Goal: Task Accomplishment & Management: Manage account settings

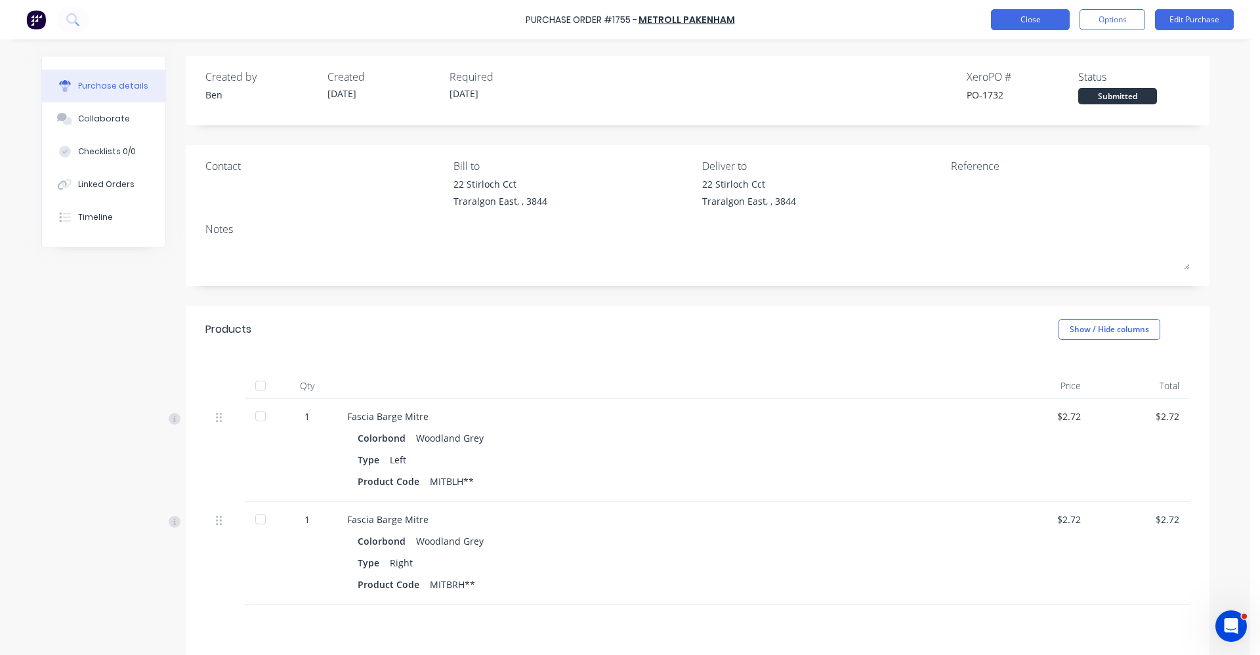
click at [1024, 20] on button "Close" at bounding box center [1030, 19] width 79 height 21
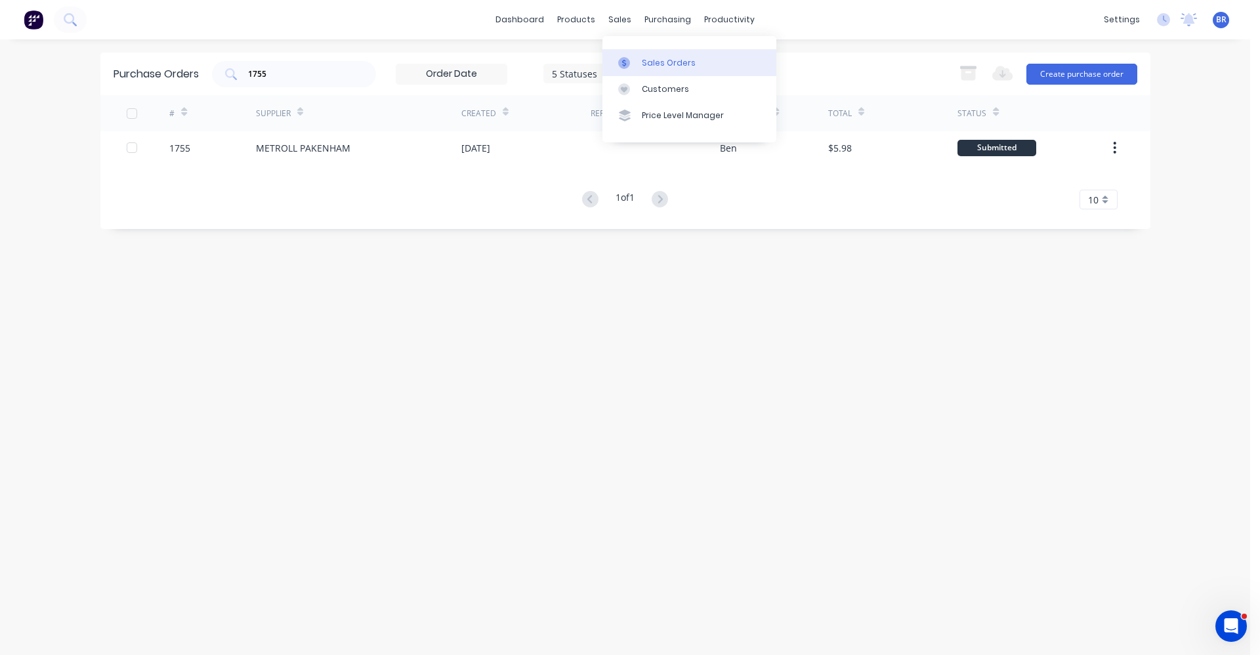
click at [656, 58] on div "Sales Orders" at bounding box center [669, 63] width 54 height 12
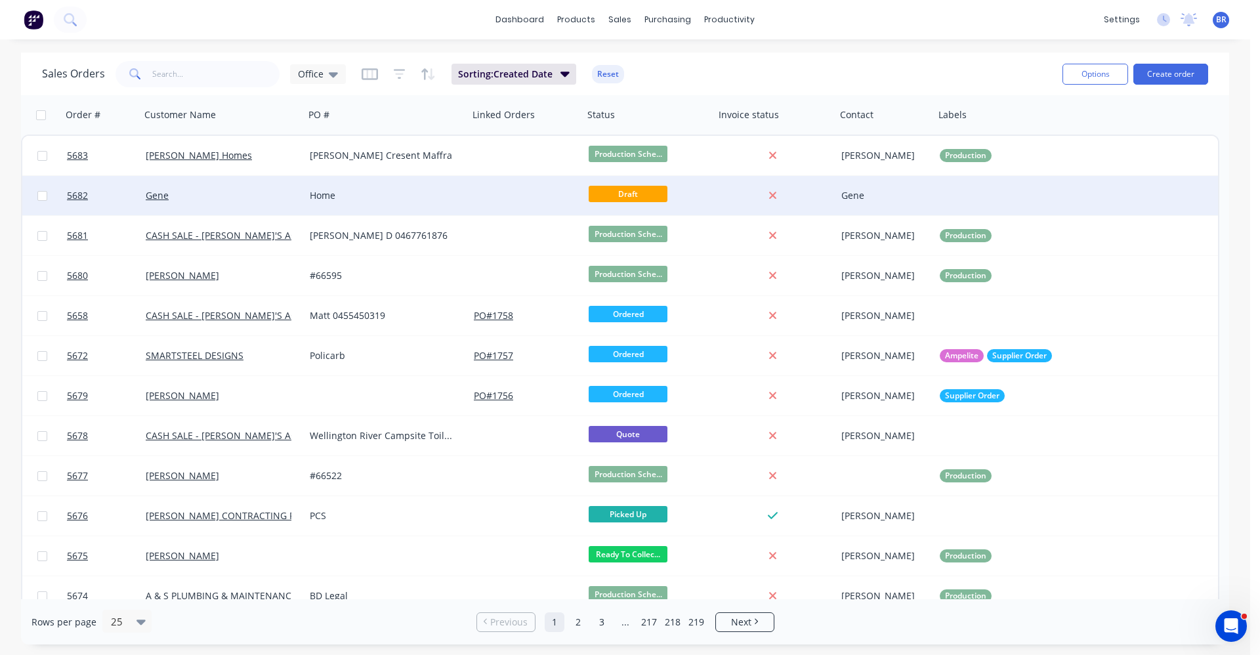
click at [269, 201] on div "Gene" at bounding box center [219, 195] width 146 height 13
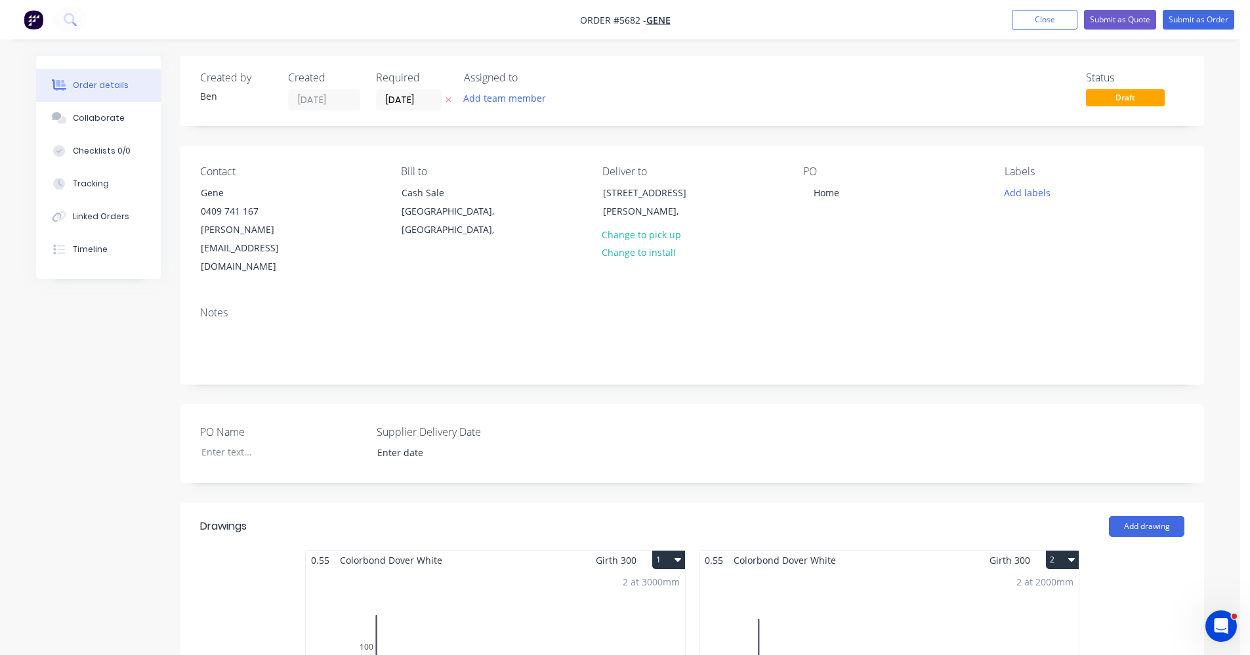
drag, startPoint x: 1036, startPoint y: 18, endPoint x: 1020, endPoint y: 60, distance: 44.8
click at [1034, 31] on nav "Order #5682 - Gene Add product Close Submit as Quote Submit as Order" at bounding box center [625, 19] width 1250 height 39
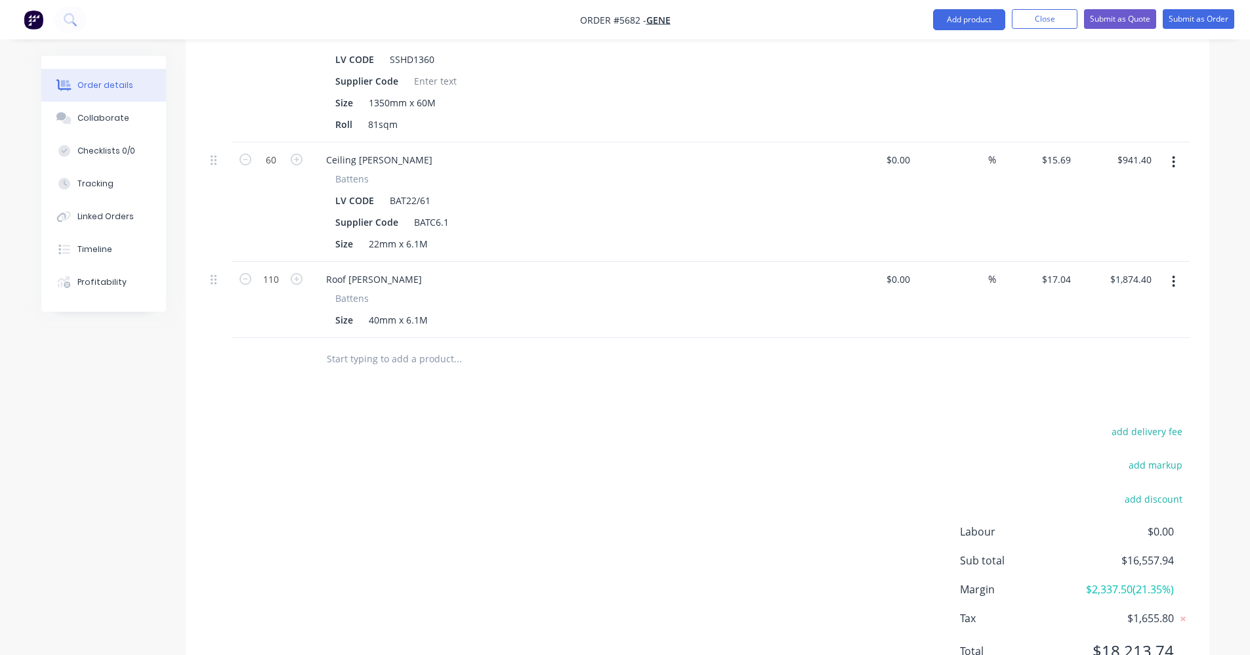
scroll to position [4847, 0]
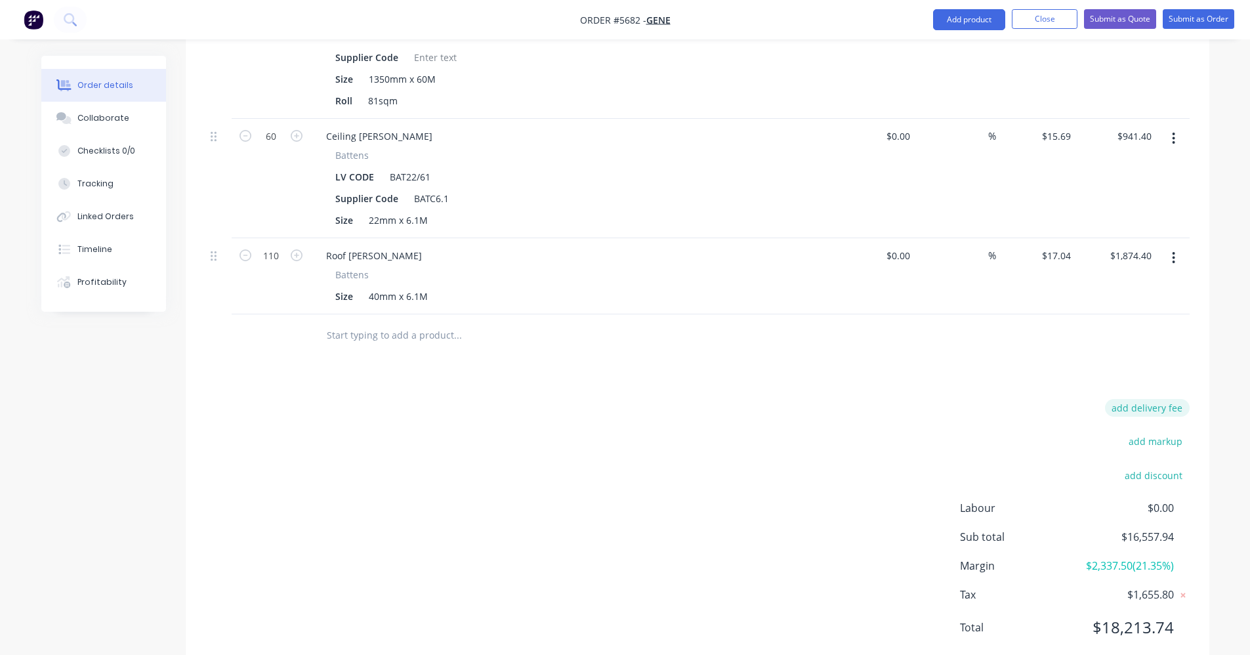
click at [1164, 399] on button "add delivery fee" at bounding box center [1147, 408] width 85 height 18
type input "150"
click input "submit" at bounding box center [0, 0] width 0 height 0
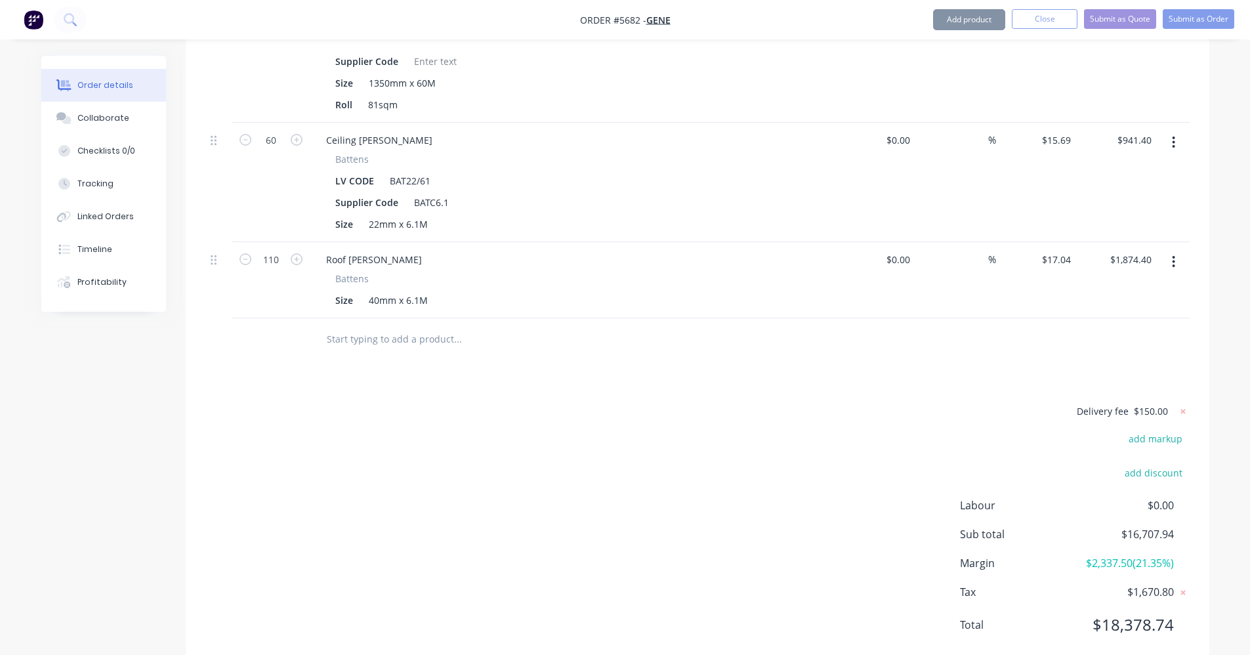
scroll to position [4841, 0]
click at [1125, 22] on button "Submit as Quote" at bounding box center [1120, 19] width 72 height 20
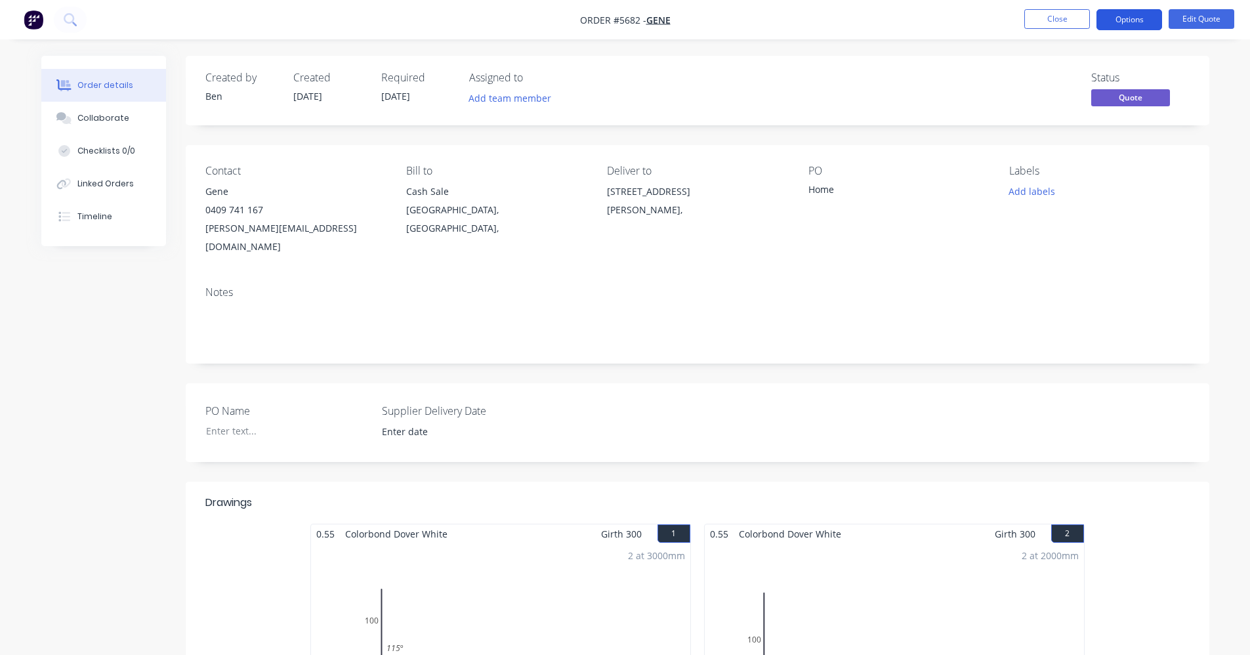
click at [1121, 18] on button "Options" at bounding box center [1129, 19] width 66 height 21
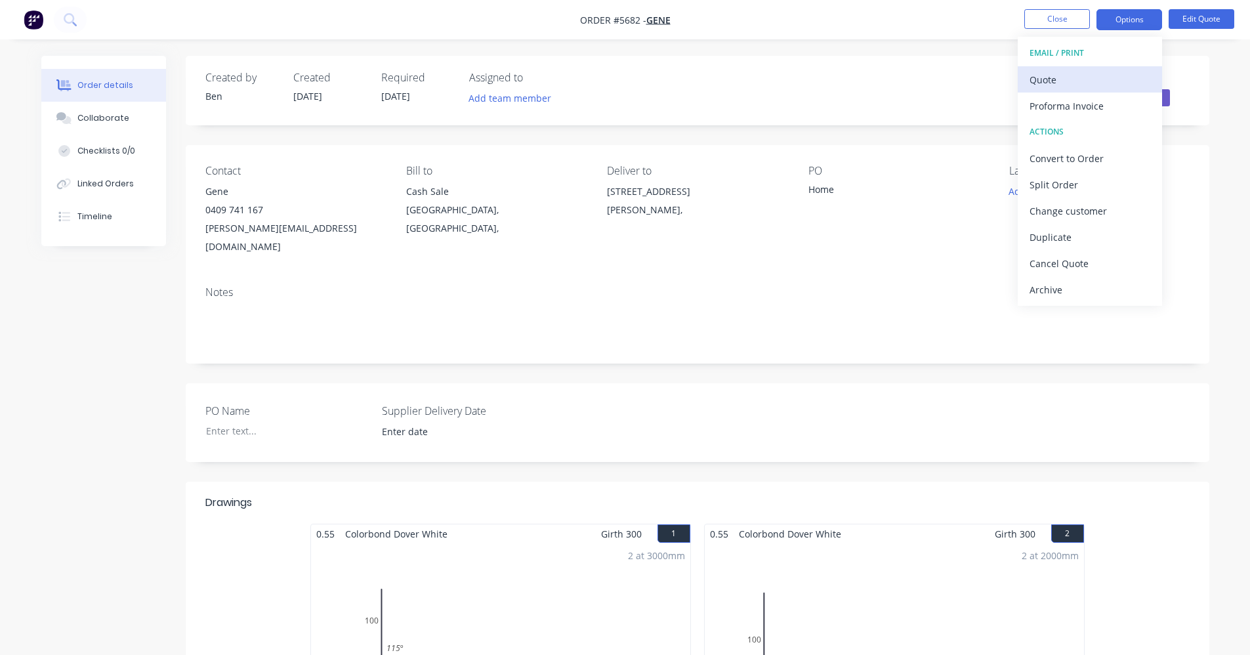
click at [1059, 88] on div "Quote" at bounding box center [1089, 79] width 121 height 19
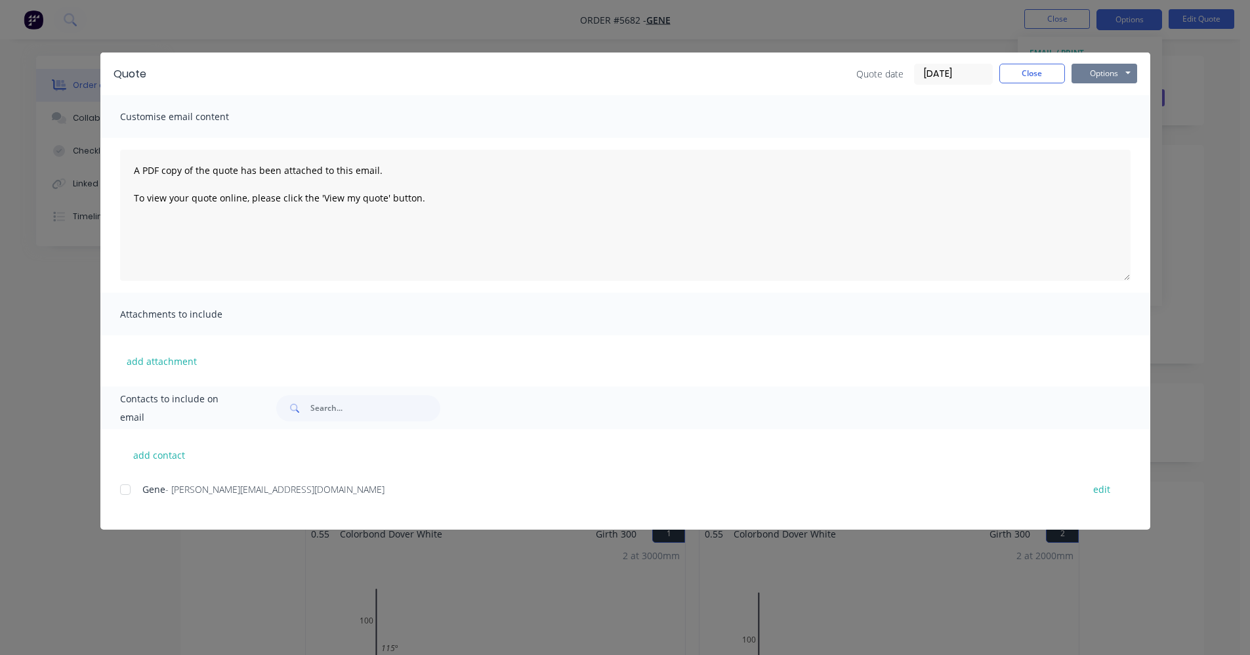
click at [1120, 74] on button "Options" at bounding box center [1104, 74] width 66 height 20
click at [1094, 121] on button "Print" at bounding box center [1113, 119] width 84 height 22
click at [1036, 79] on button "Close" at bounding box center [1032, 74] width 66 height 20
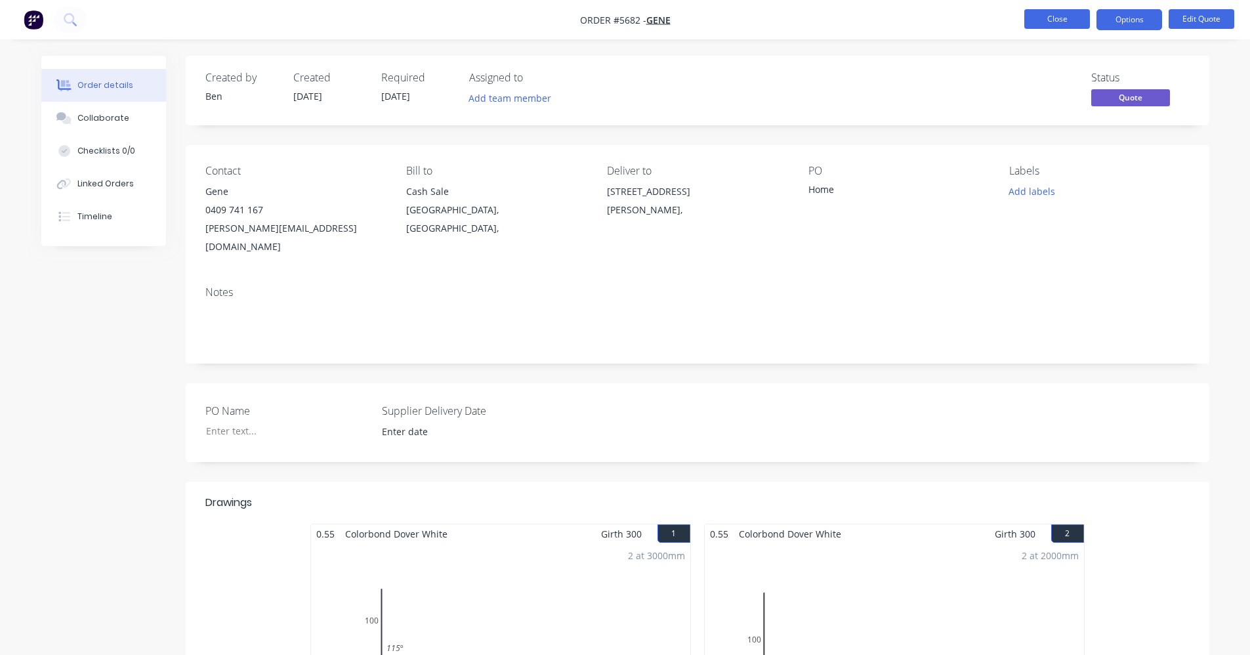
click at [1050, 22] on button "Close" at bounding box center [1057, 19] width 66 height 20
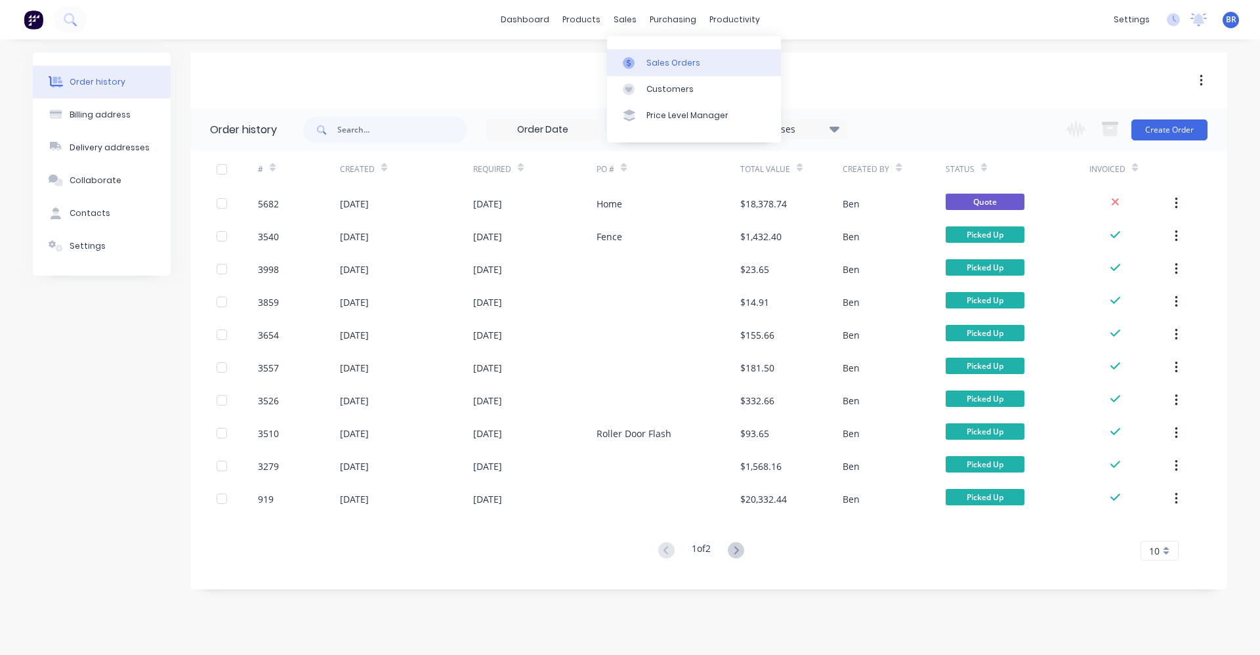
click at [660, 73] on link "Sales Orders" at bounding box center [694, 62] width 174 height 26
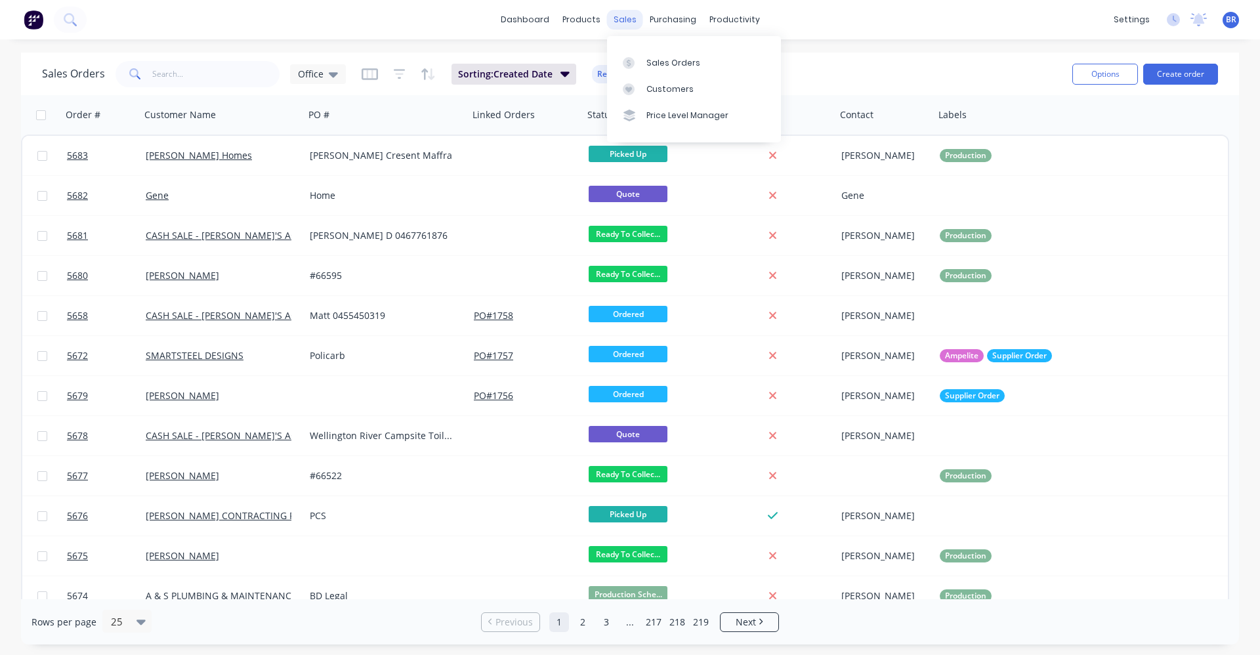
click at [617, 22] on div "sales" at bounding box center [625, 20] width 36 height 20
click at [1181, 74] on button "Create order" at bounding box center [1180, 74] width 75 height 21
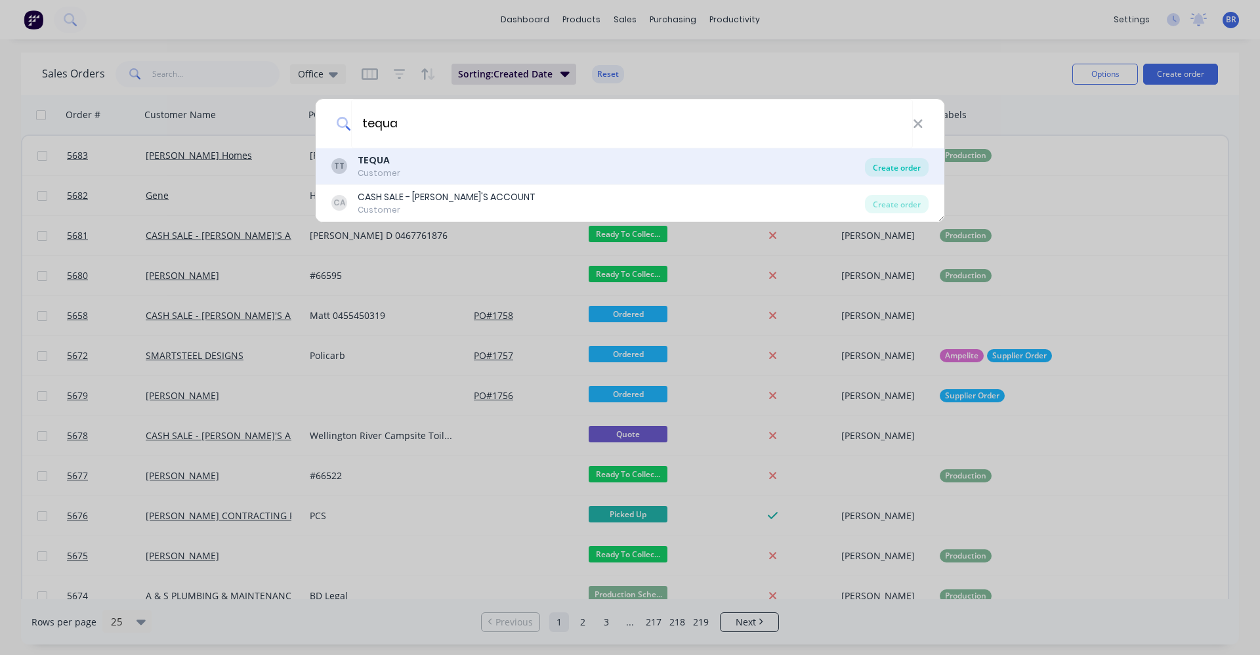
type input "tequa"
click at [882, 167] on div "Create order" at bounding box center [897, 167] width 64 height 18
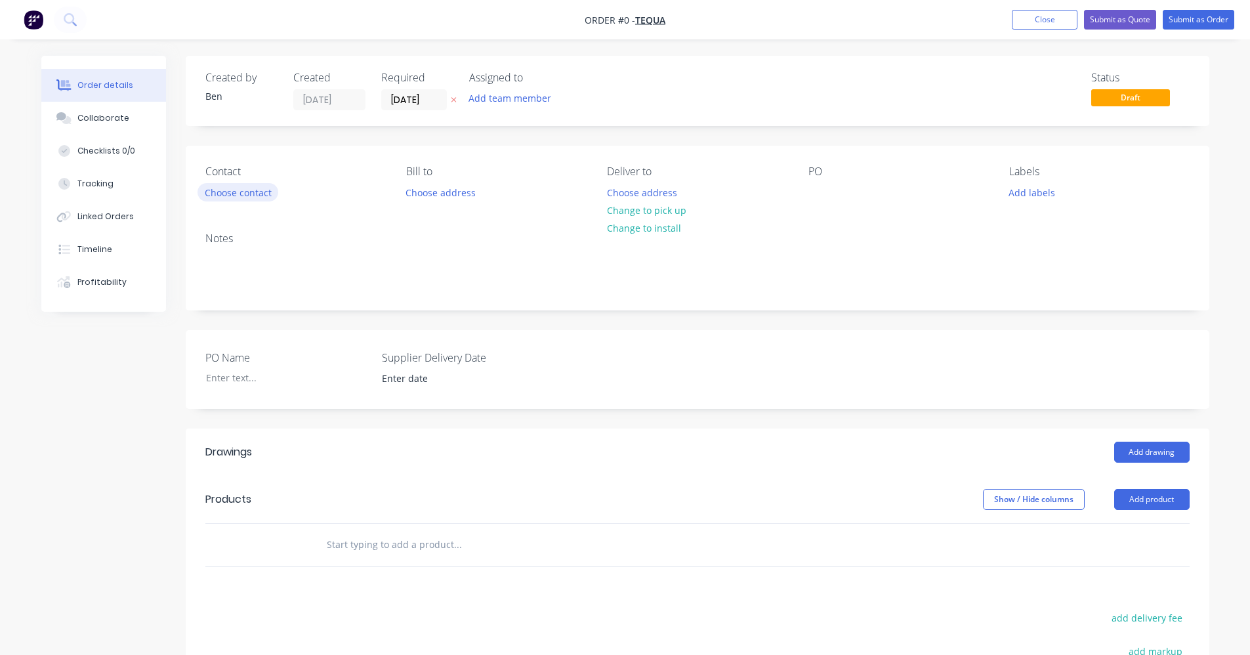
click at [248, 188] on button "Choose contact" at bounding box center [237, 192] width 81 height 18
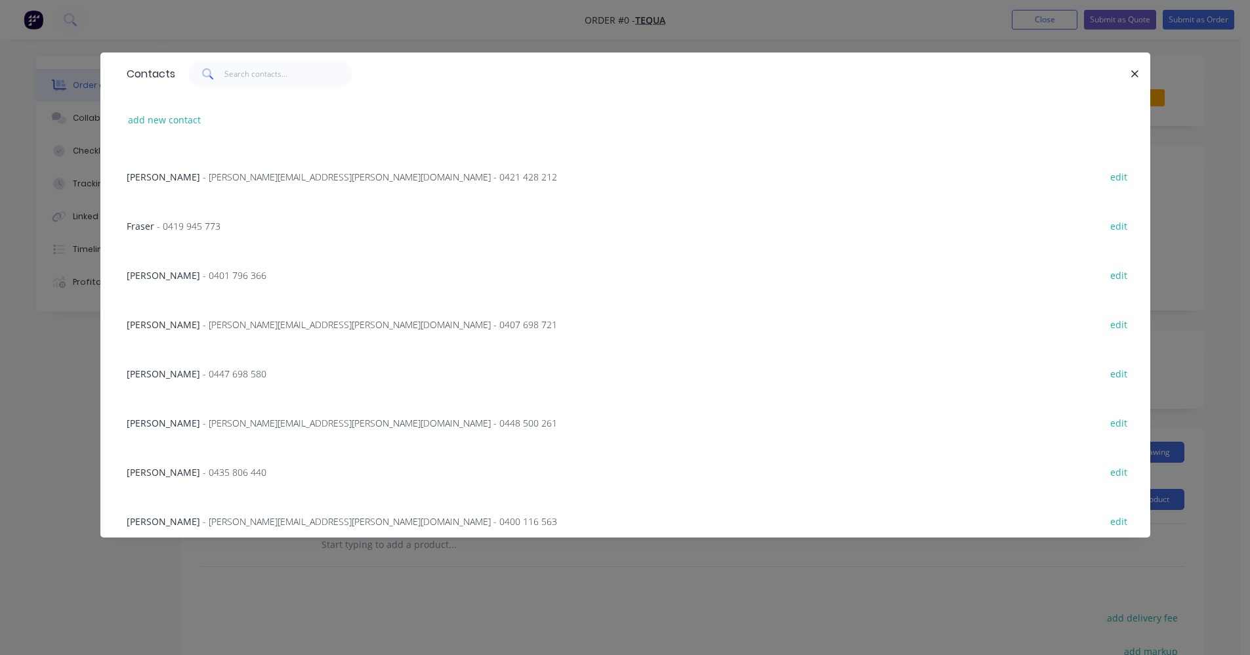
scroll to position [262, 0]
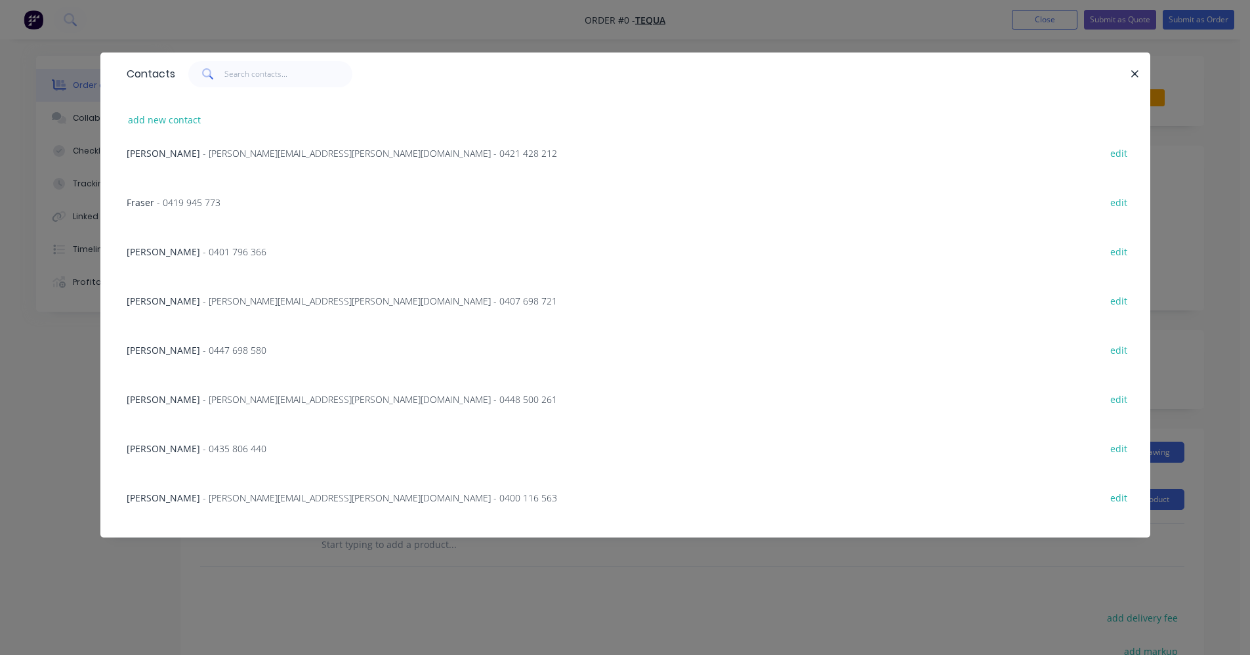
click at [236, 203] on div "Fraser - 0419 945 773 edit" at bounding box center [625, 201] width 1010 height 49
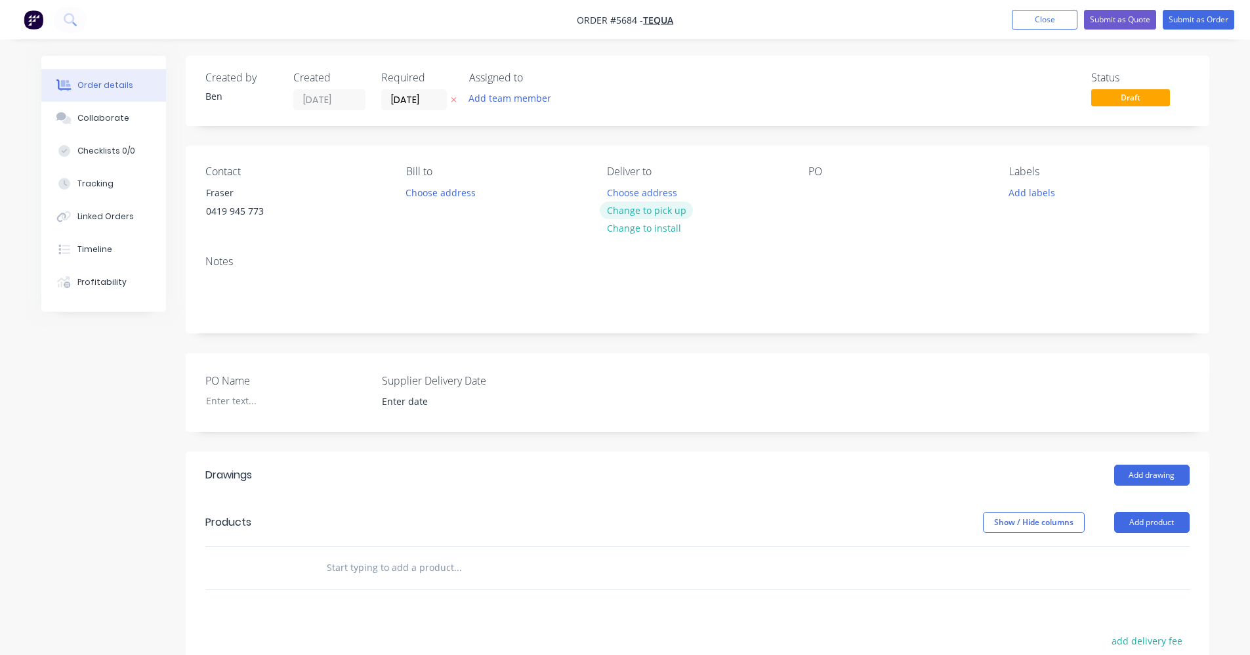
click at [661, 207] on button "Change to pick up" at bounding box center [646, 210] width 93 height 18
click at [815, 191] on div at bounding box center [818, 192] width 21 height 19
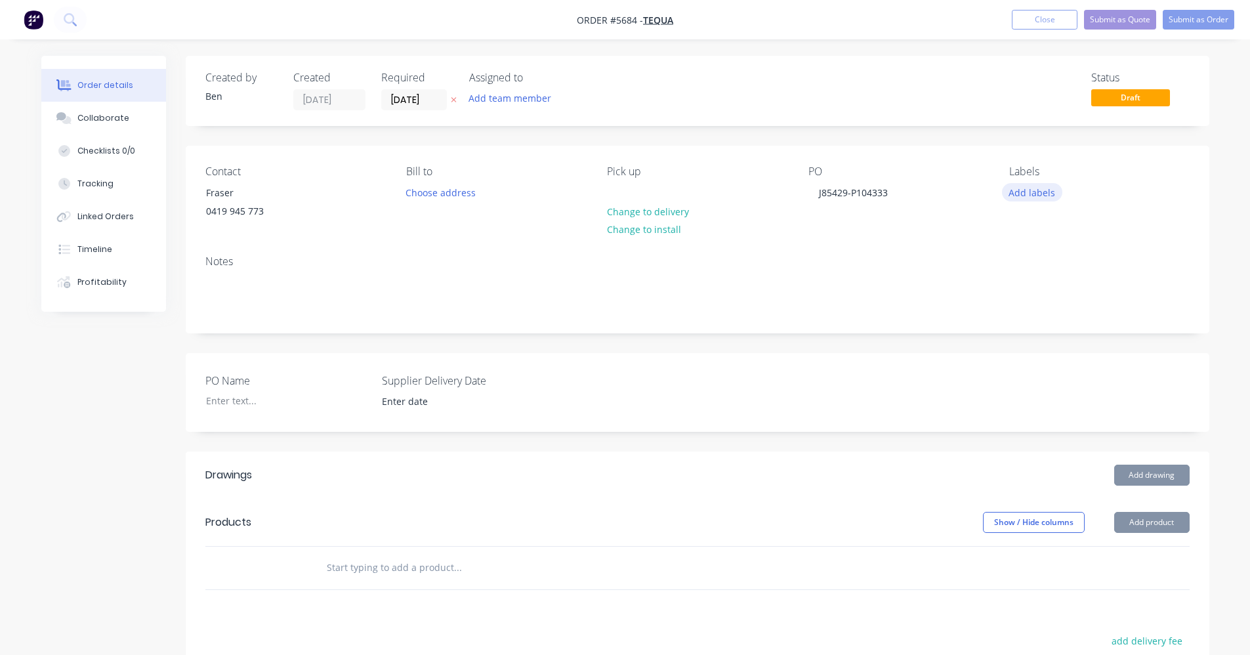
click at [1059, 193] on button "Add labels" at bounding box center [1032, 192] width 60 height 18
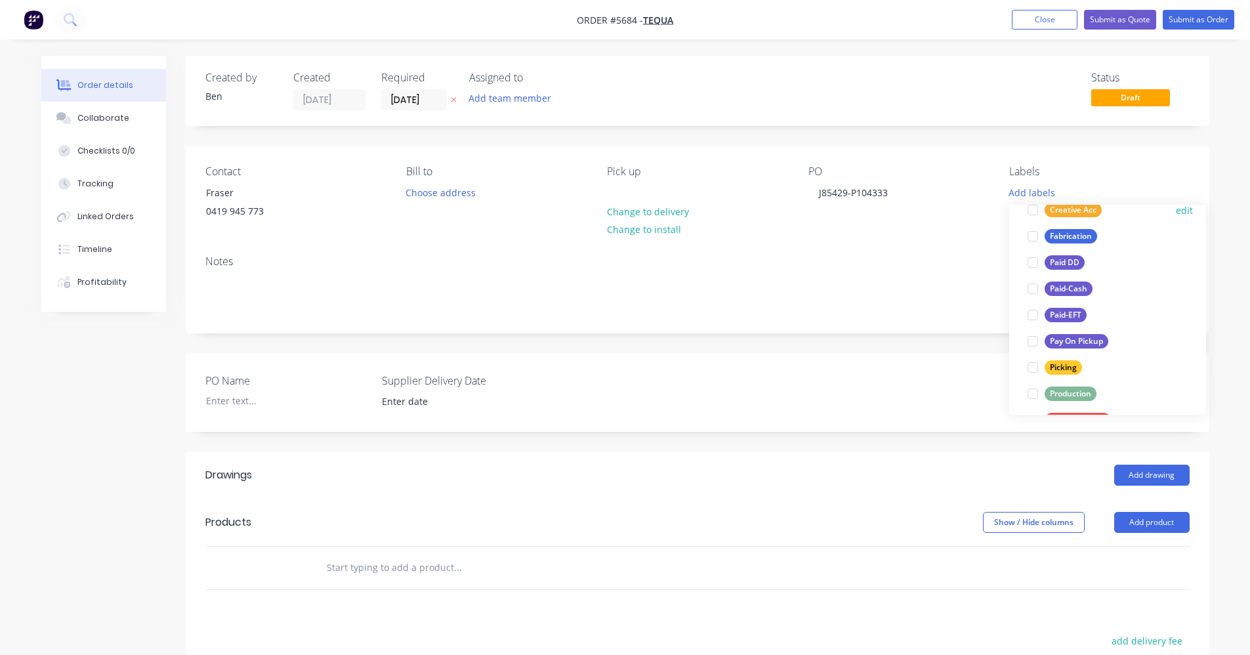
scroll to position [131, 0]
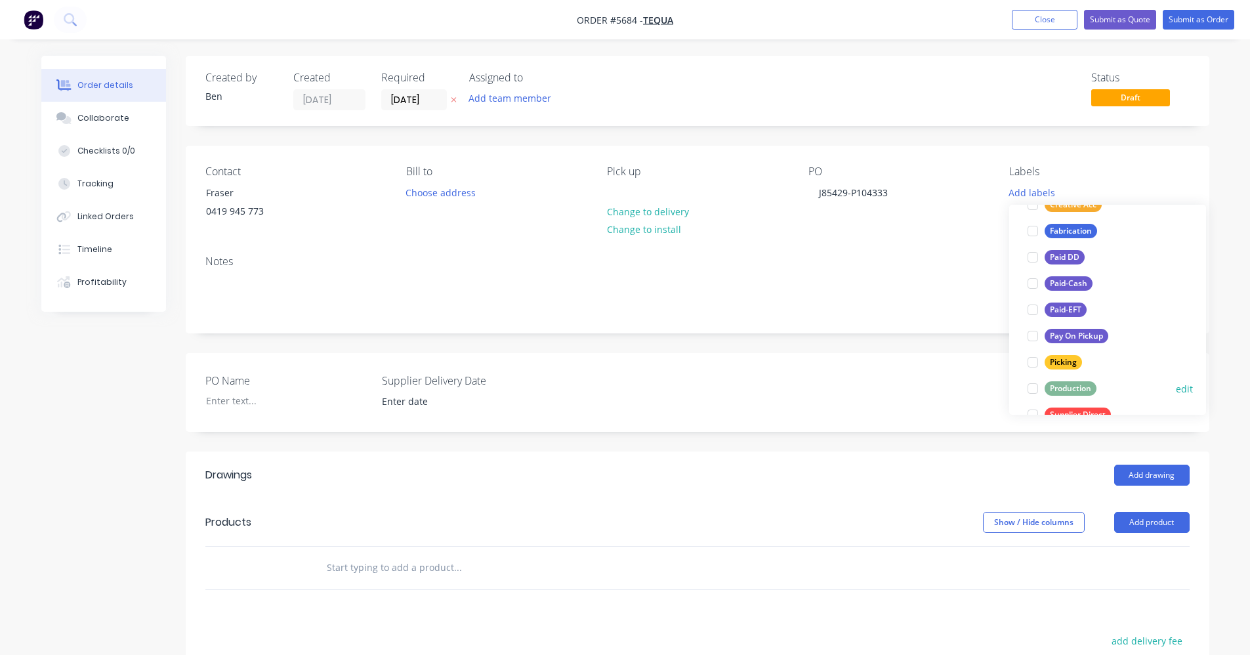
click at [1073, 387] on div "Production" at bounding box center [1070, 388] width 52 height 14
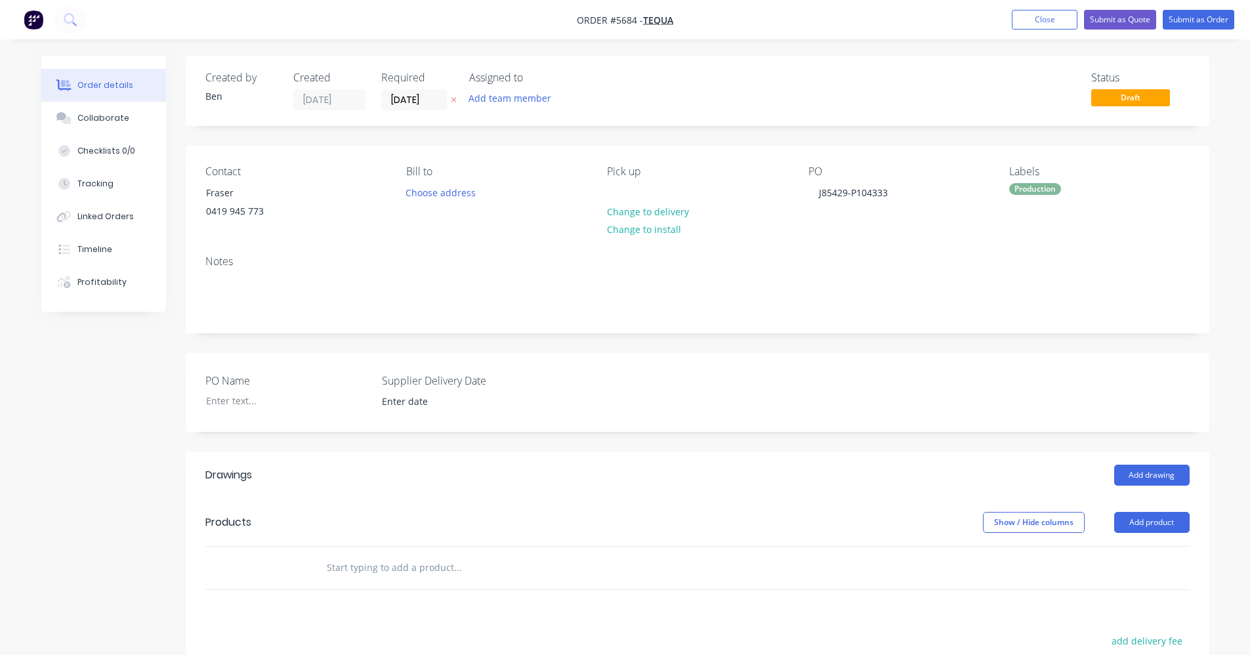
click at [901, 379] on div "PO Name Supplier Delivery Date" at bounding box center [697, 392] width 1023 height 79
click at [1130, 472] on button "Add drawing" at bounding box center [1151, 474] width 75 height 21
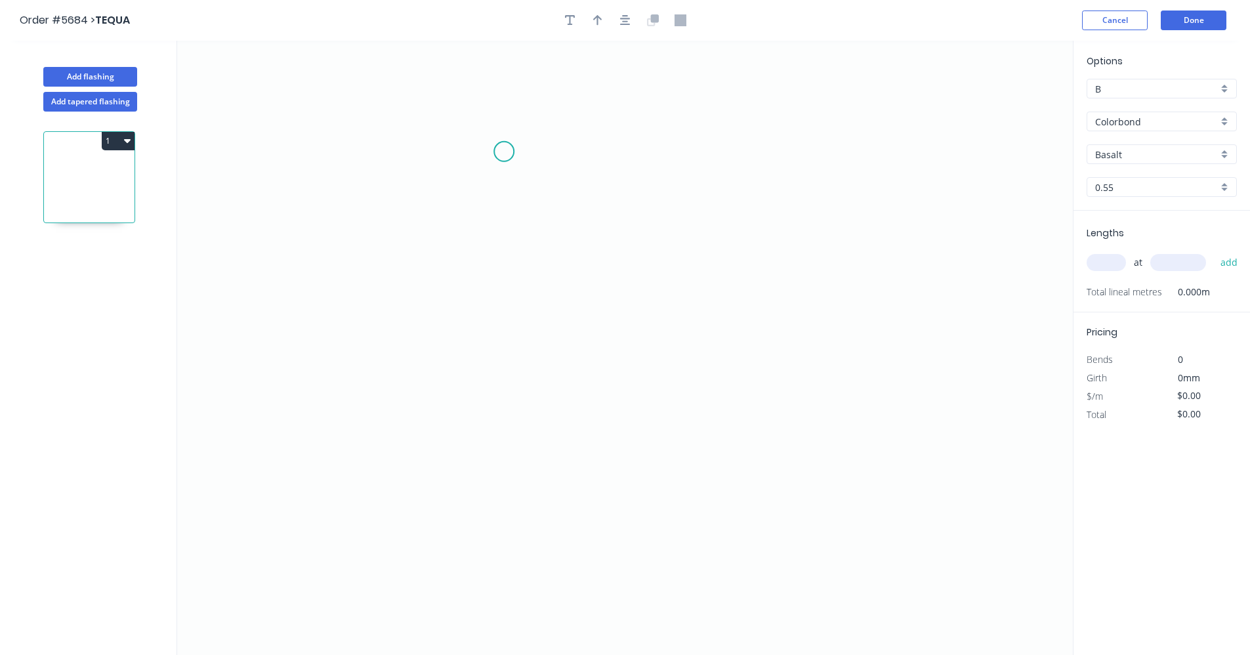
click at [504, 152] on icon "0" at bounding box center [624, 348] width 895 height 614
click at [504, 422] on icon "0" at bounding box center [624, 348] width 895 height 614
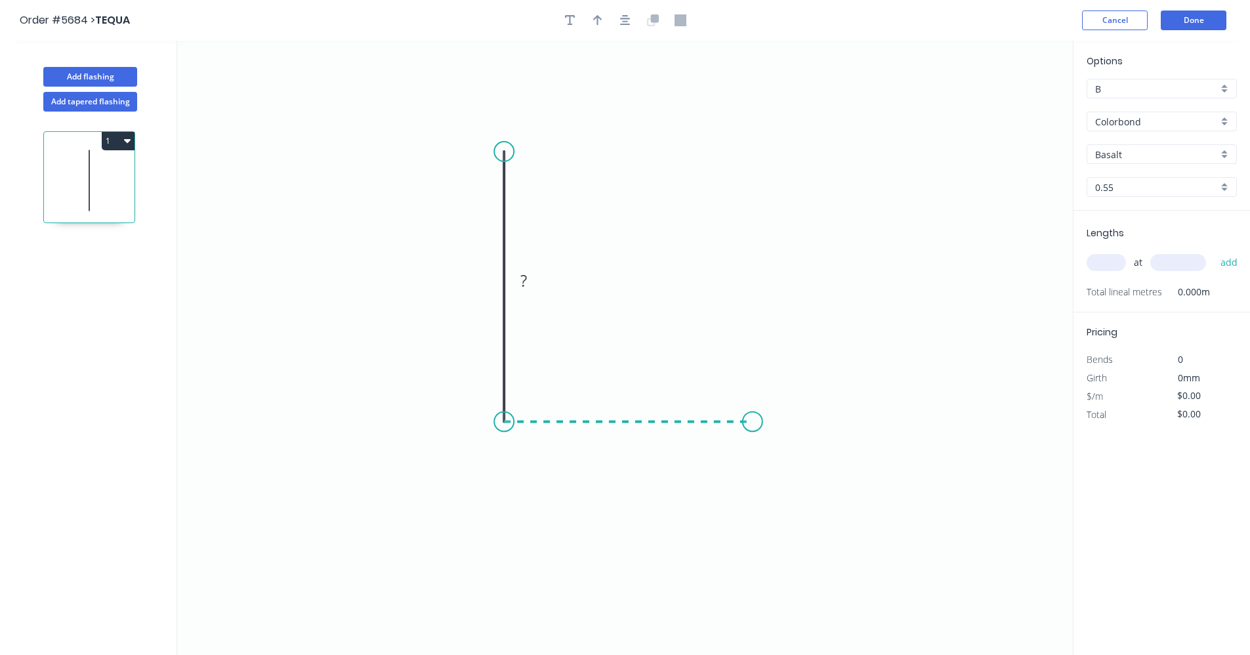
click at [752, 428] on icon "0 ?" at bounding box center [624, 348] width 895 height 614
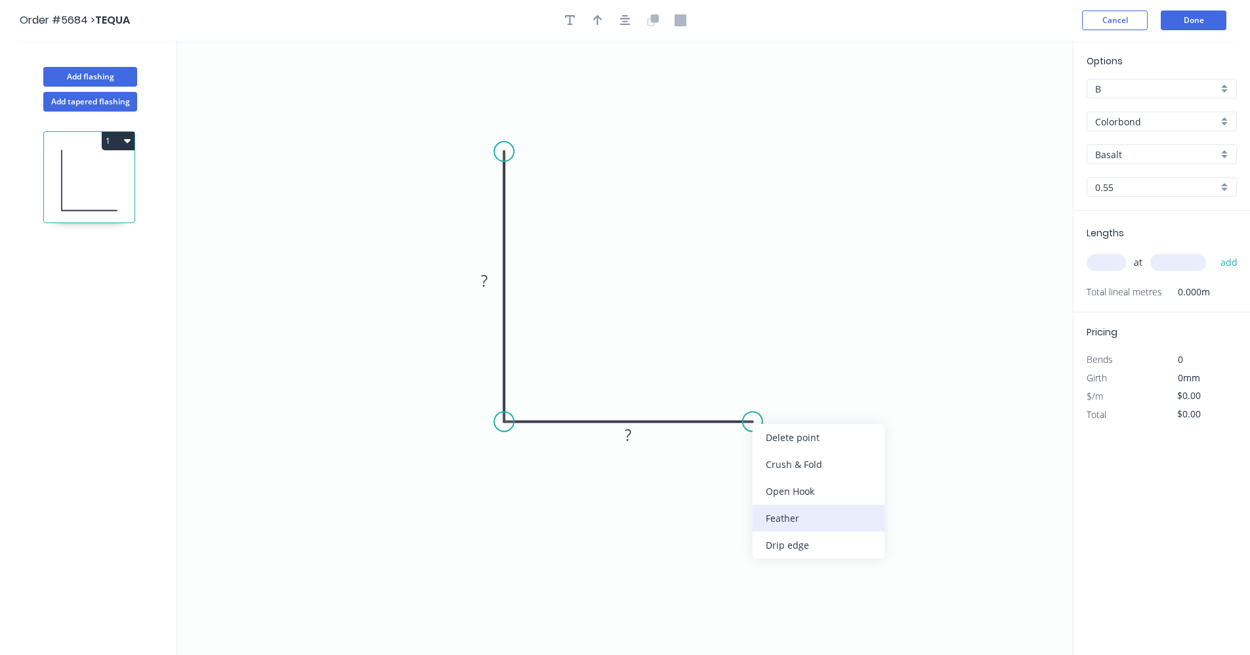
click at [798, 522] on div "Feather" at bounding box center [818, 517] width 132 height 27
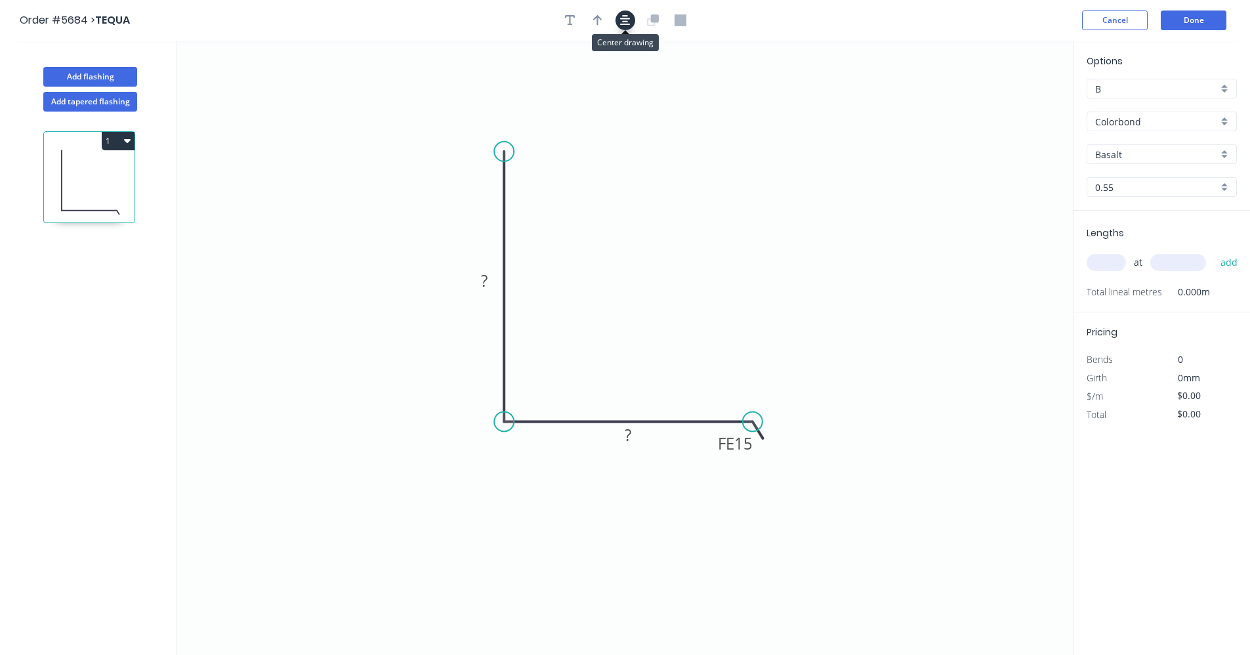
click at [623, 23] on icon "button" at bounding box center [625, 20] width 10 height 12
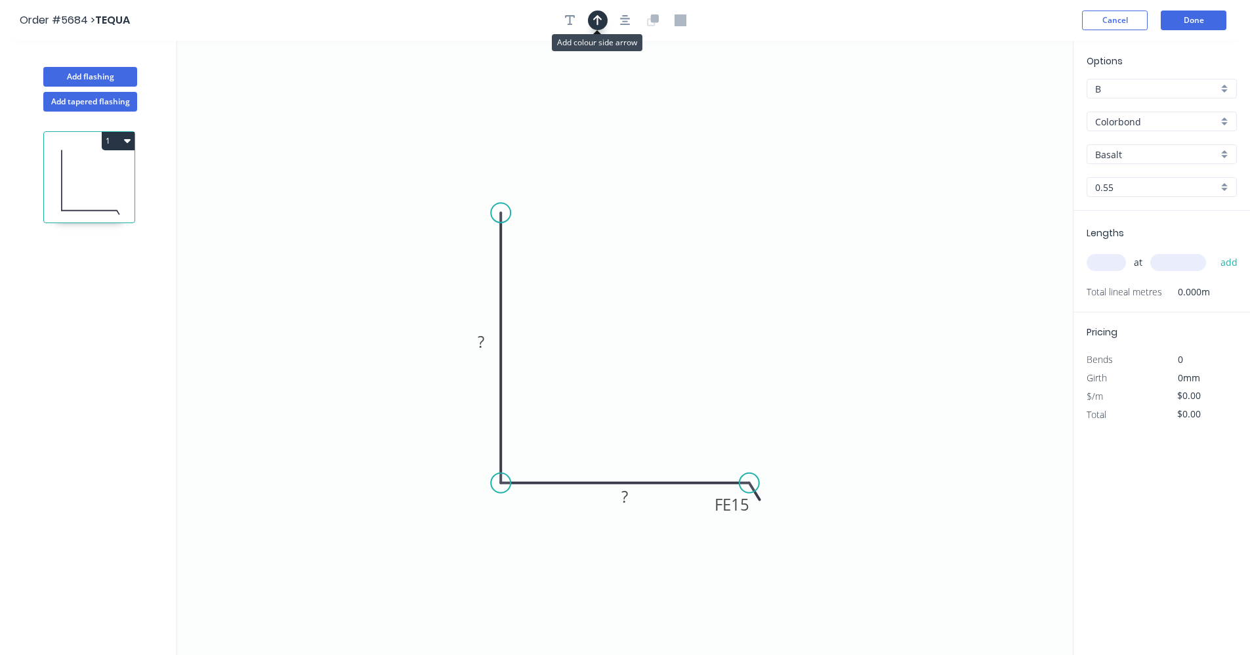
click at [601, 22] on icon "button" at bounding box center [597, 20] width 9 height 12
click at [1006, 105] on icon at bounding box center [1006, 91] width 12 height 42
drag, startPoint x: 1006, startPoint y: 105, endPoint x: 792, endPoint y: 421, distance: 382.1
click at [643, 460] on icon at bounding box center [653, 450] width 38 height 38
click at [1223, 121] on div "Colorbond" at bounding box center [1161, 122] width 150 height 20
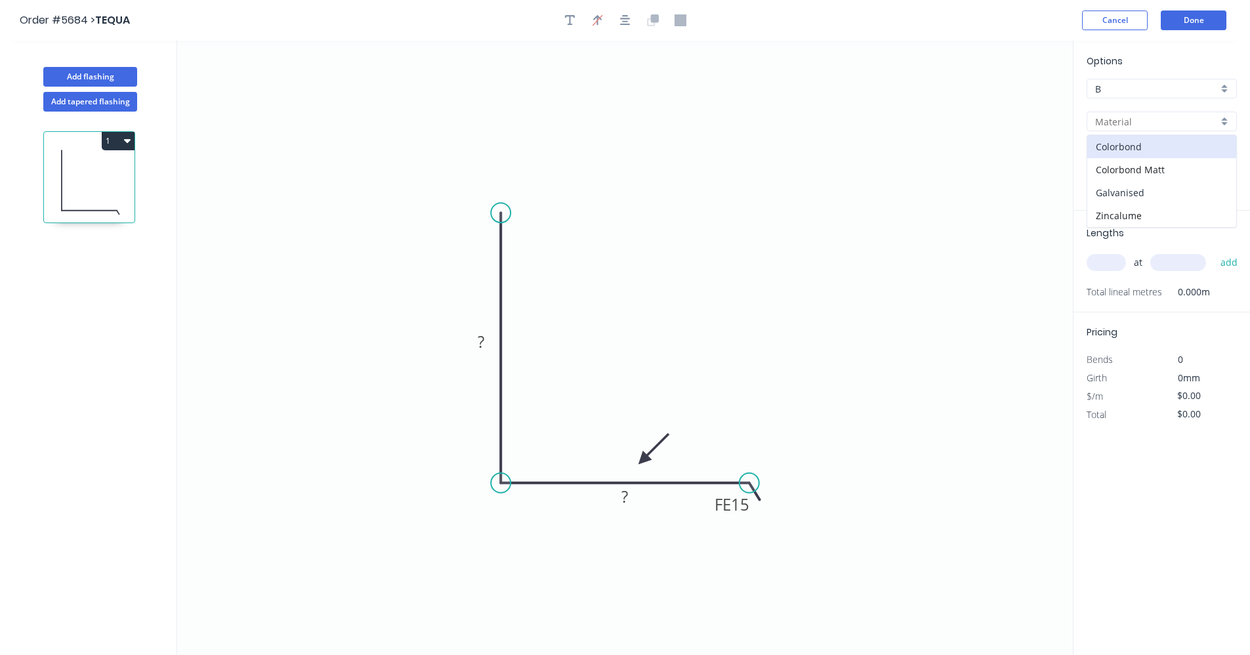
click at [1150, 188] on div "Galvanised" at bounding box center [1161, 192] width 149 height 23
type input "Galvanised"
click at [1107, 260] on input "text" at bounding box center [1105, 262] width 39 height 17
click at [484, 343] on tspan "?" at bounding box center [481, 342] width 7 height 22
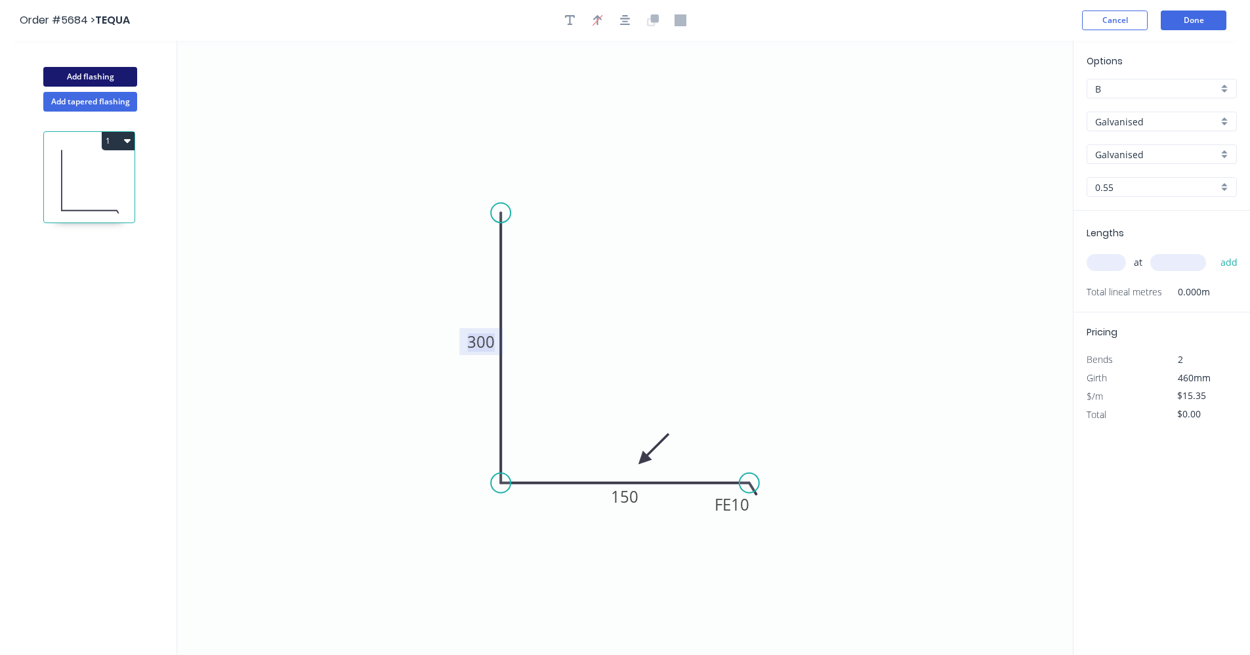
click at [83, 77] on button "Add flashing" at bounding box center [90, 77] width 94 height 20
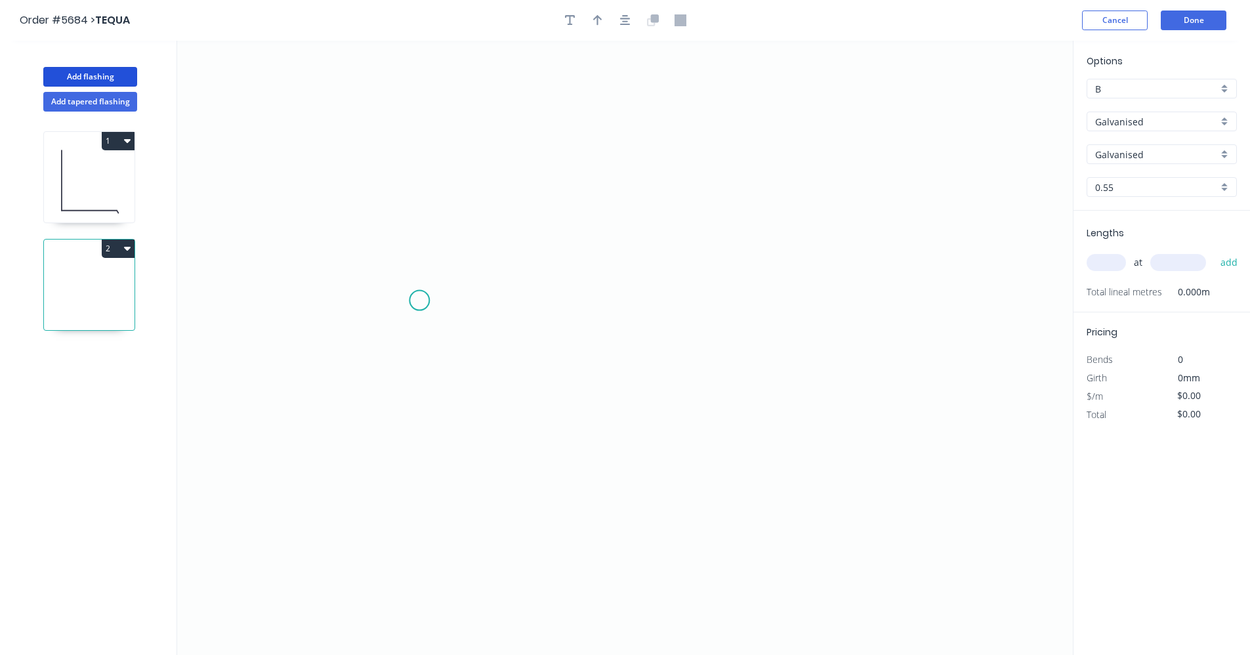
click at [421, 300] on icon "0" at bounding box center [624, 348] width 895 height 614
click at [842, 300] on icon "0" at bounding box center [624, 348] width 895 height 614
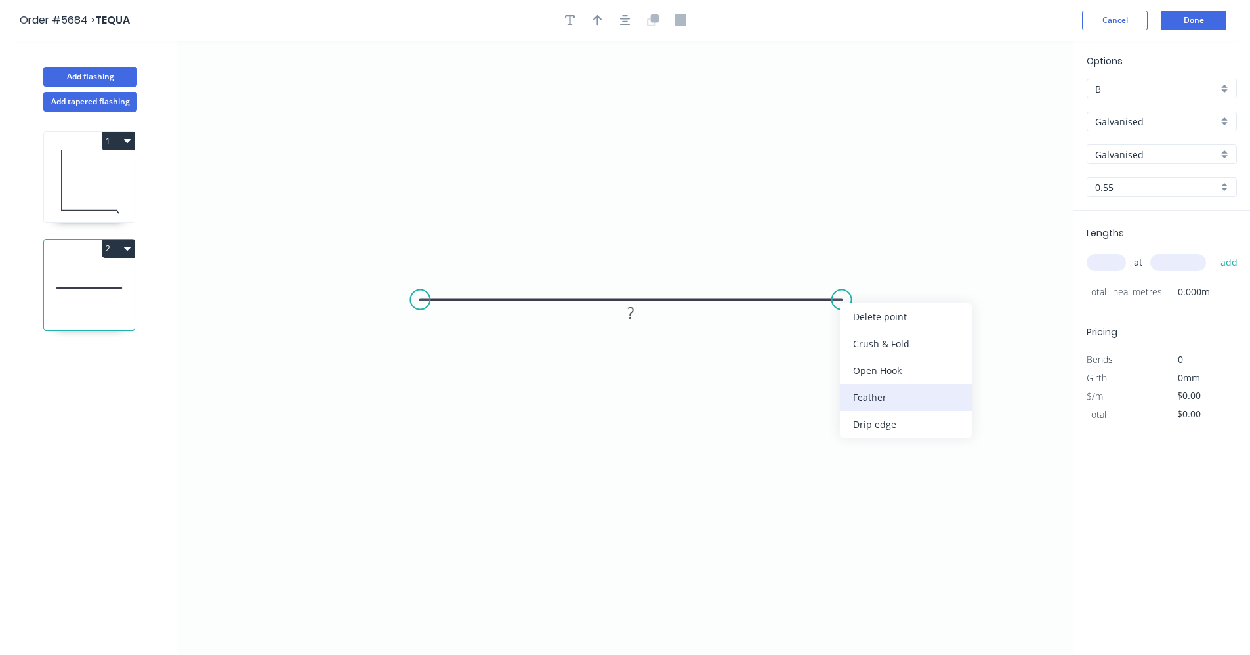
click at [878, 392] on div "Feather" at bounding box center [906, 397] width 132 height 27
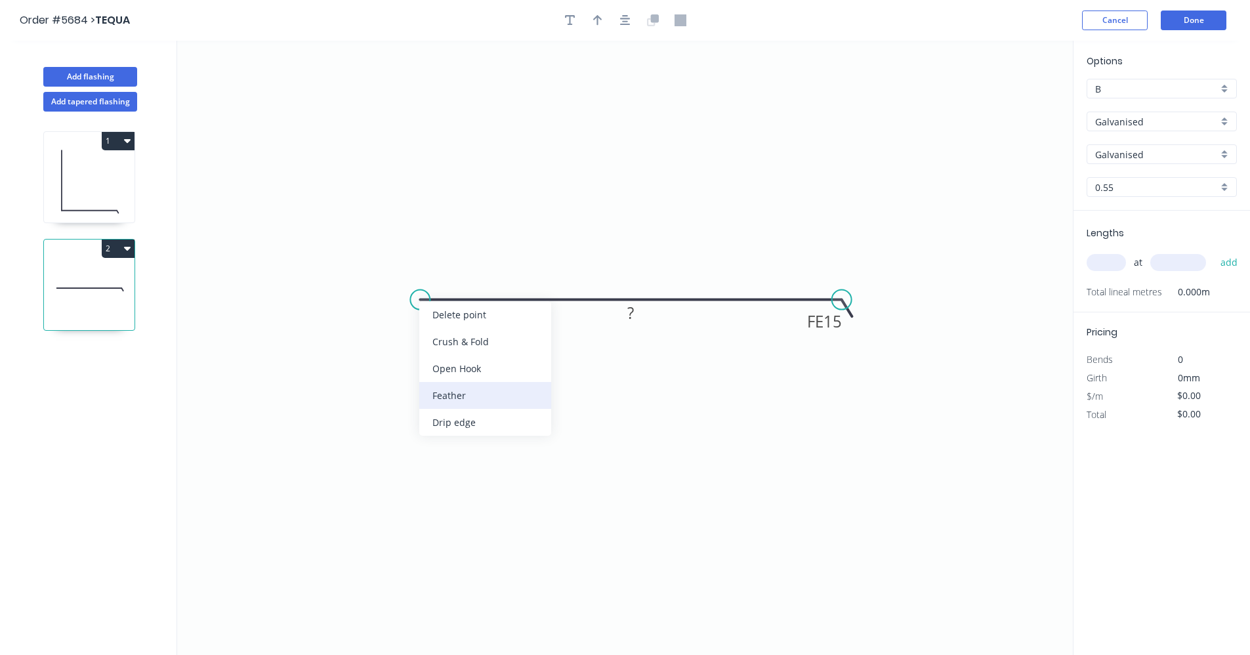
click at [443, 391] on div "Feather" at bounding box center [485, 395] width 132 height 27
click at [463, 351] on div "Flip bend" at bounding box center [490, 344] width 132 height 27
click at [458, 331] on rect at bounding box center [437, 321] width 51 height 27
click at [453, 321] on tspan "15" at bounding box center [445, 321] width 18 height 22
type input "$26.90"
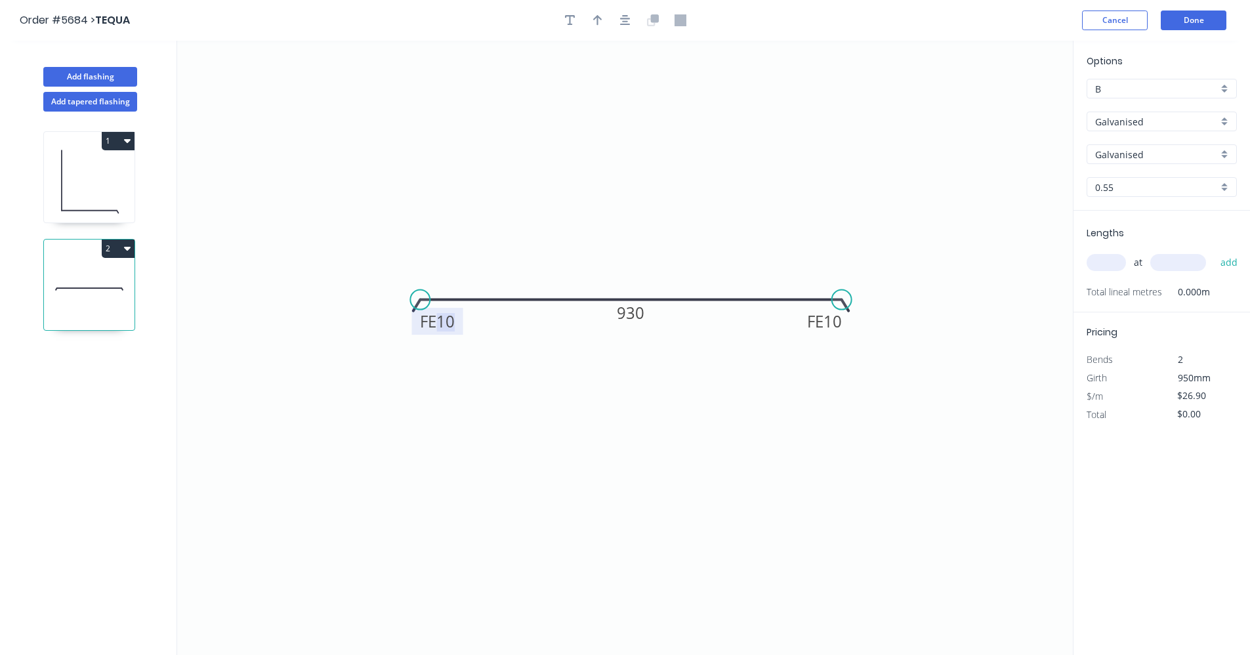
click at [1111, 260] on input "text" at bounding box center [1105, 262] width 39 height 17
type input "1"
type input "750"
click at [1214, 251] on button "add" at bounding box center [1229, 262] width 31 height 22
type input "$26.90"
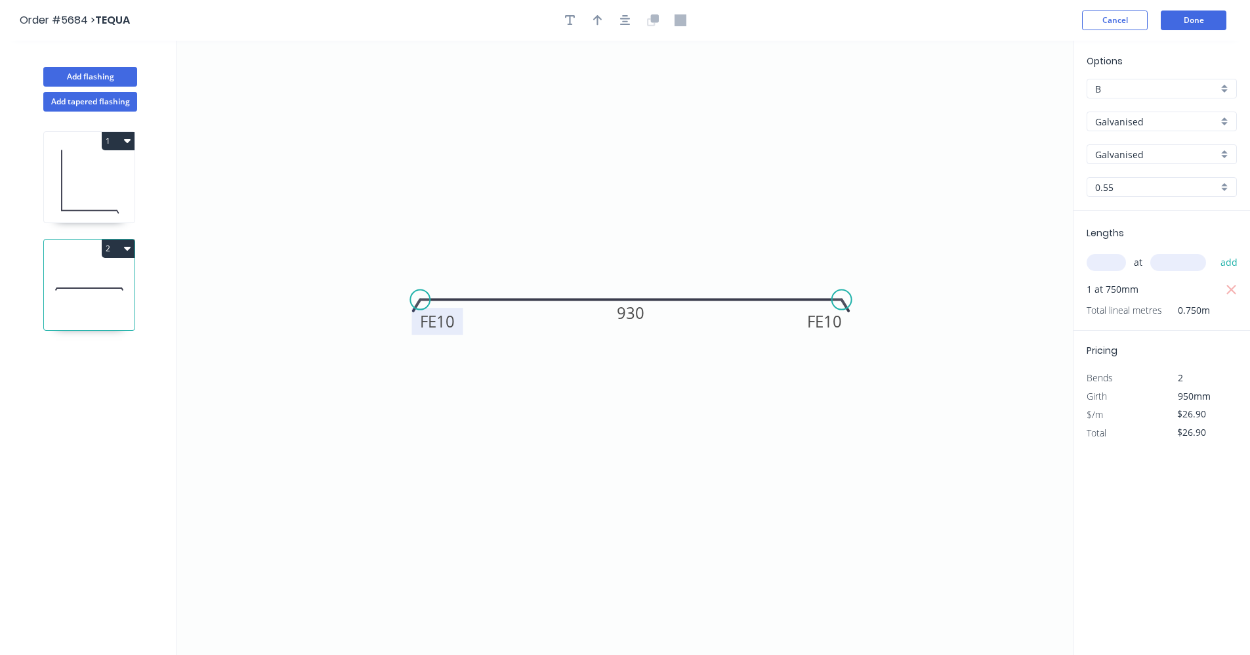
click at [1214, 251] on button "add" at bounding box center [1229, 262] width 31 height 22
click at [75, 174] on icon at bounding box center [89, 180] width 91 height 84
type input "$15.35"
type input "$0.00"
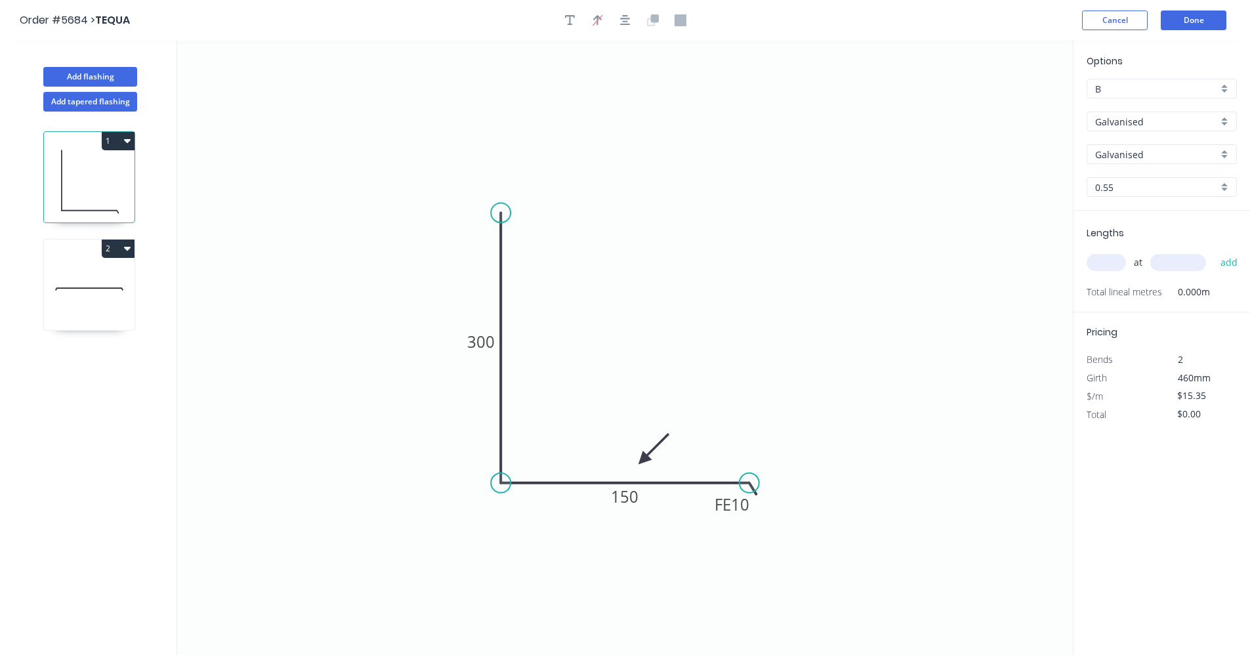
click at [1111, 260] on input "text" at bounding box center [1105, 262] width 39 height 17
type input "1"
type input "1000"
click at [1214, 251] on button "add" at bounding box center [1229, 262] width 31 height 22
type input "$15.35"
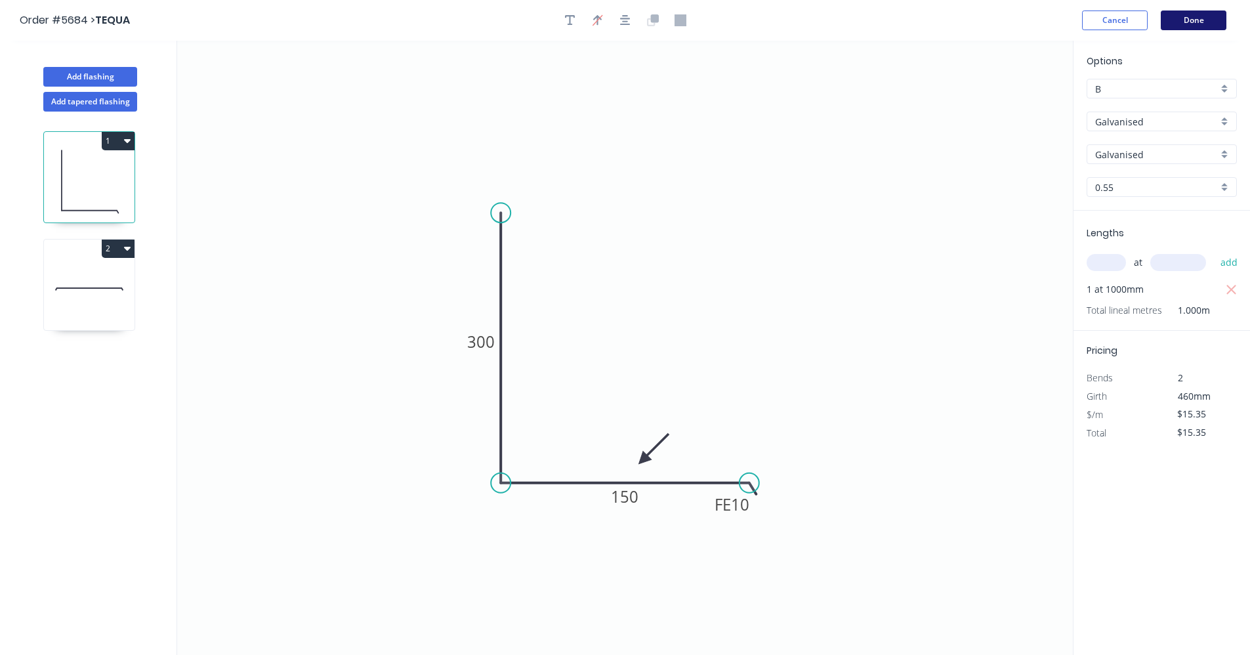
click at [1198, 24] on button "Done" at bounding box center [1193, 20] width 66 height 20
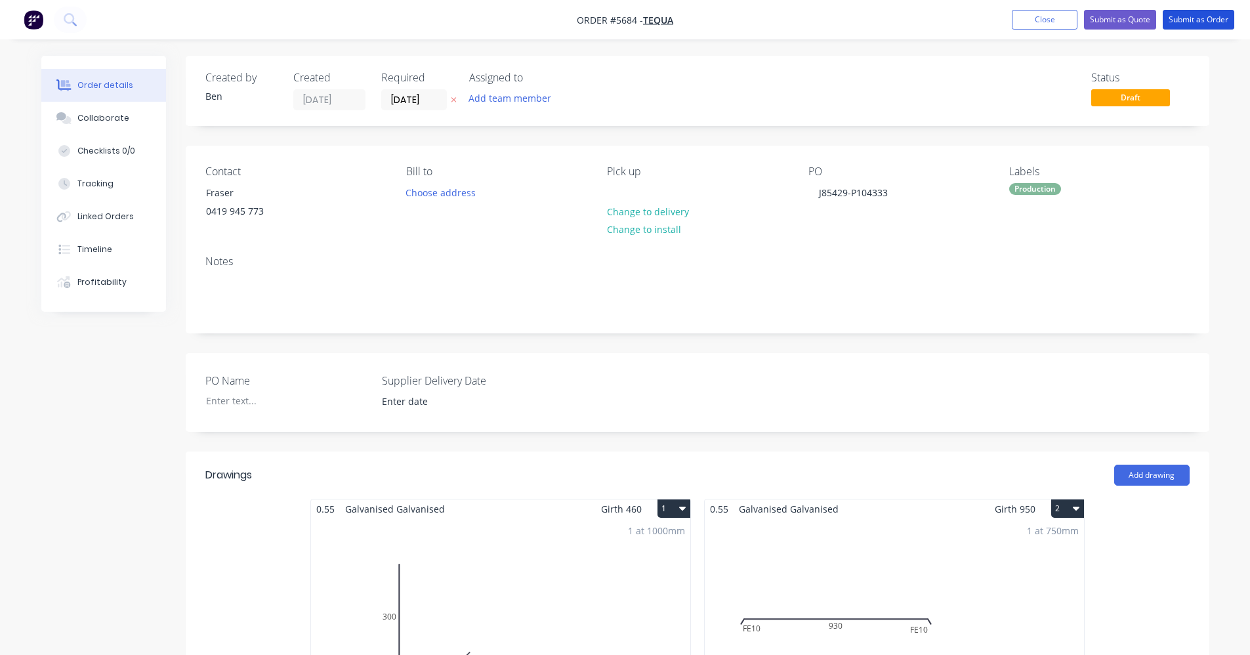
drag, startPoint x: 1215, startPoint y: 14, endPoint x: 1215, endPoint y: 7, distance: 7.9
click at [1215, 7] on nav "Order #5684 - TEQUA Add product Close Submit as Quote Submit as Order" at bounding box center [625, 19] width 1250 height 39
click at [1203, 21] on button "Submit as Order" at bounding box center [1198, 20] width 72 height 20
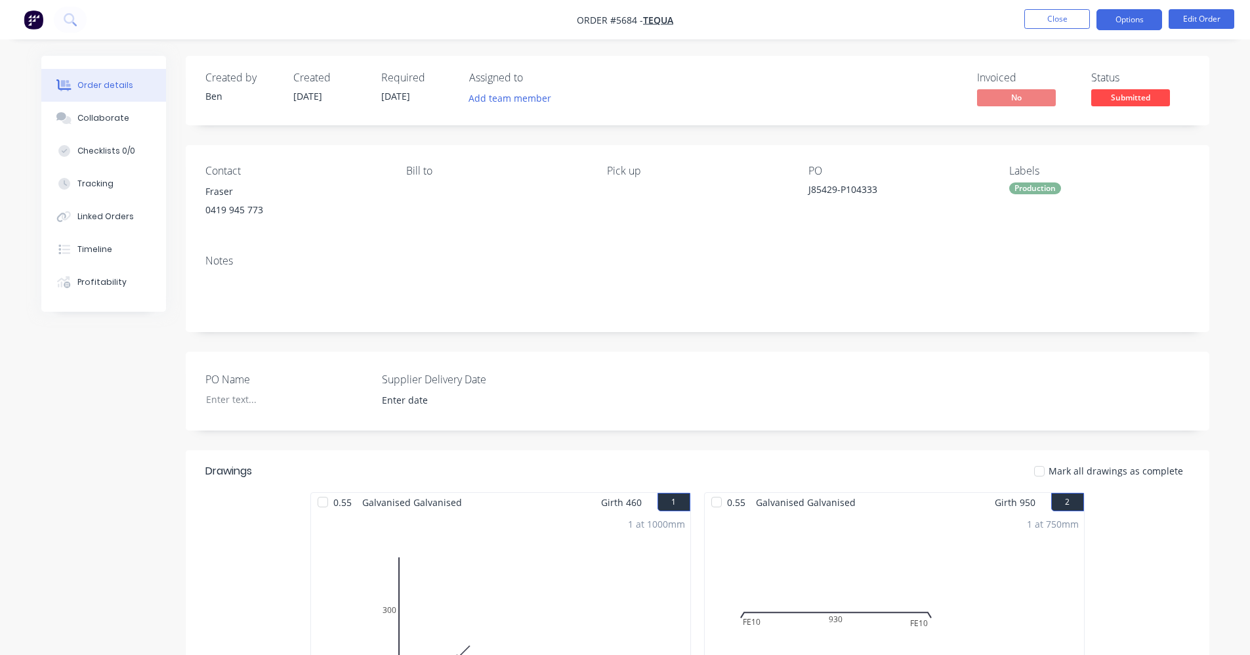
click at [1138, 17] on button "Options" at bounding box center [1129, 19] width 66 height 21
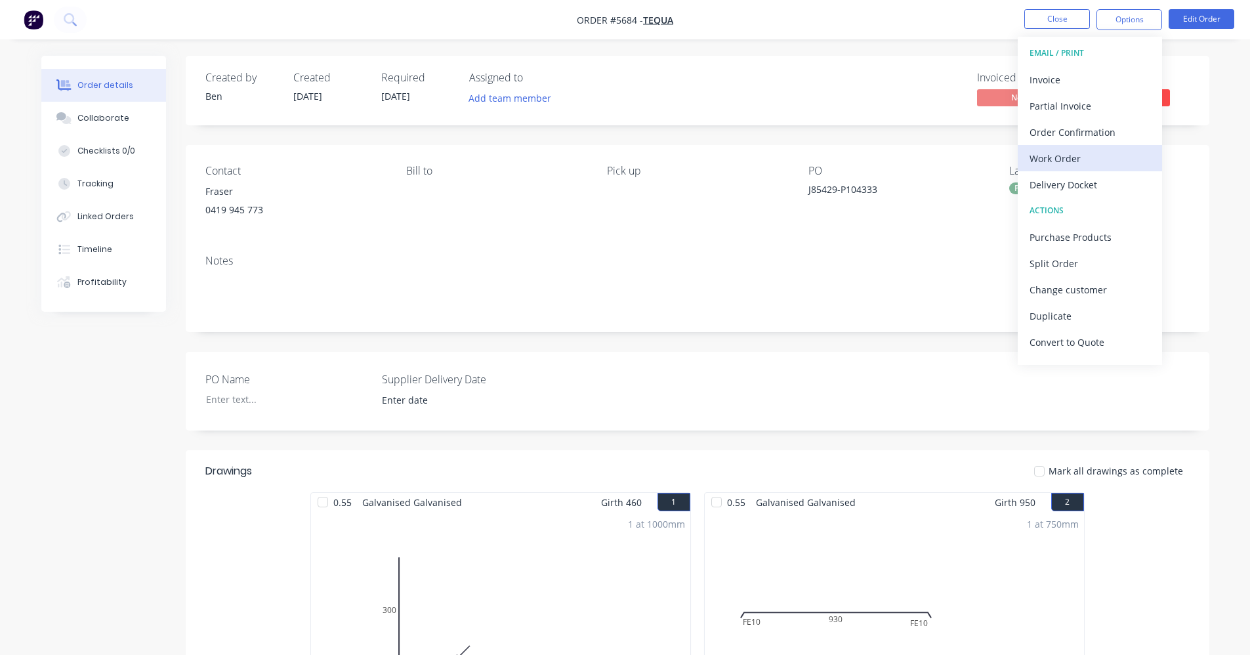
click at [1080, 153] on div "Work Order" at bounding box center [1089, 158] width 121 height 19
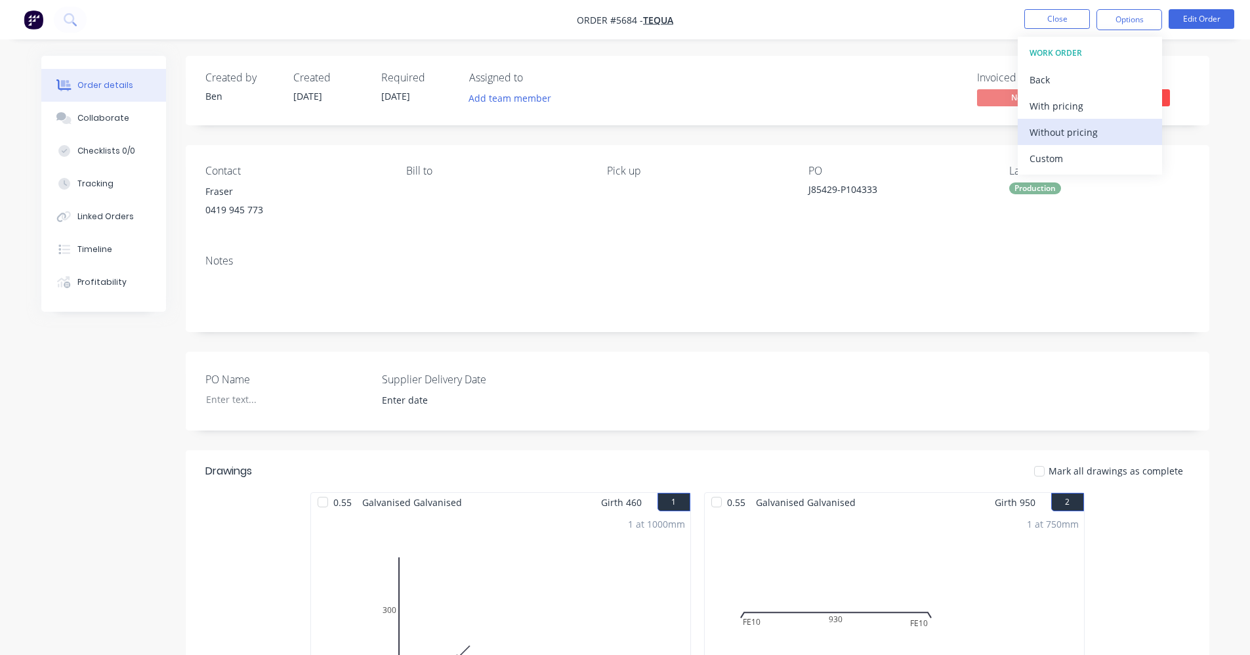
click at [1086, 133] on div "Without pricing" at bounding box center [1089, 132] width 121 height 19
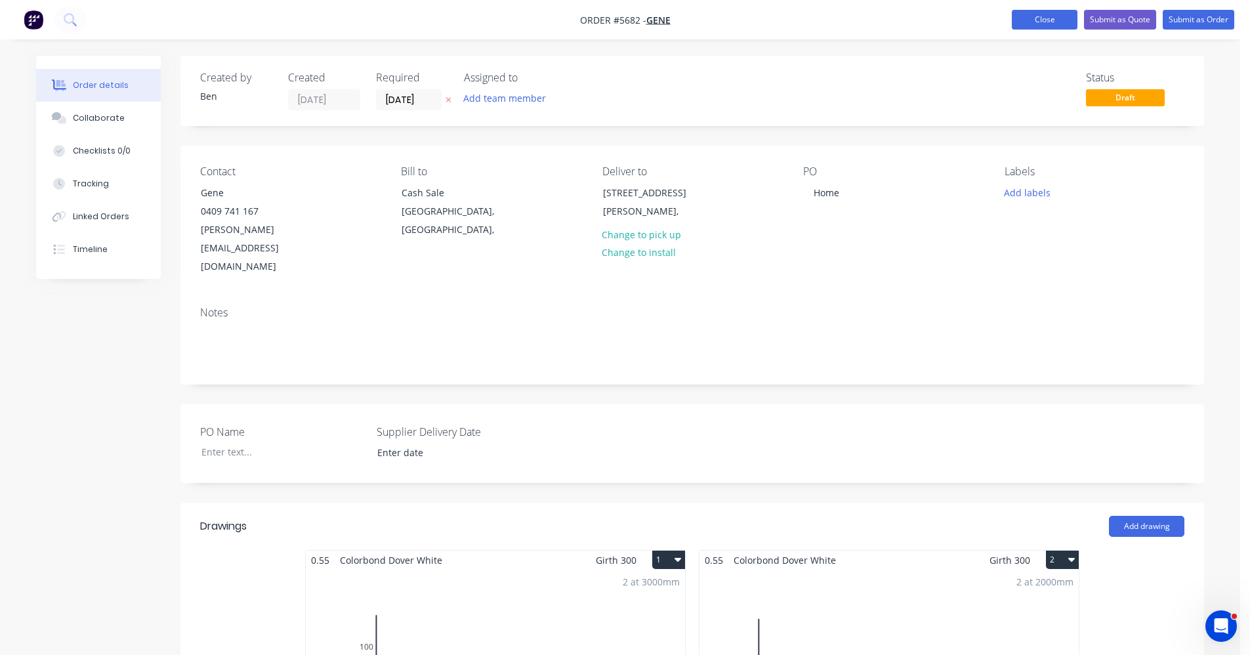
click at [1030, 15] on button "Close" at bounding box center [1045, 20] width 66 height 20
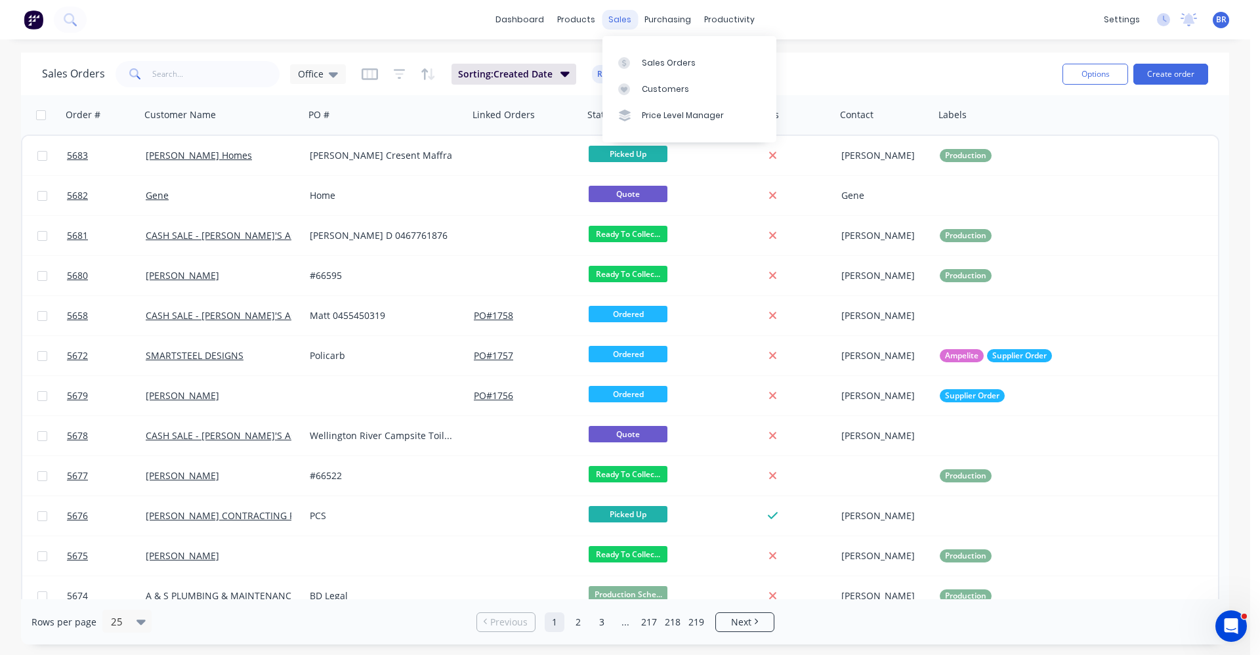
click at [624, 18] on div "sales" at bounding box center [620, 20] width 36 height 20
click at [663, 57] on div "Sales Orders" at bounding box center [669, 63] width 54 height 12
click at [182, 78] on input "text" at bounding box center [216, 74] width 128 height 26
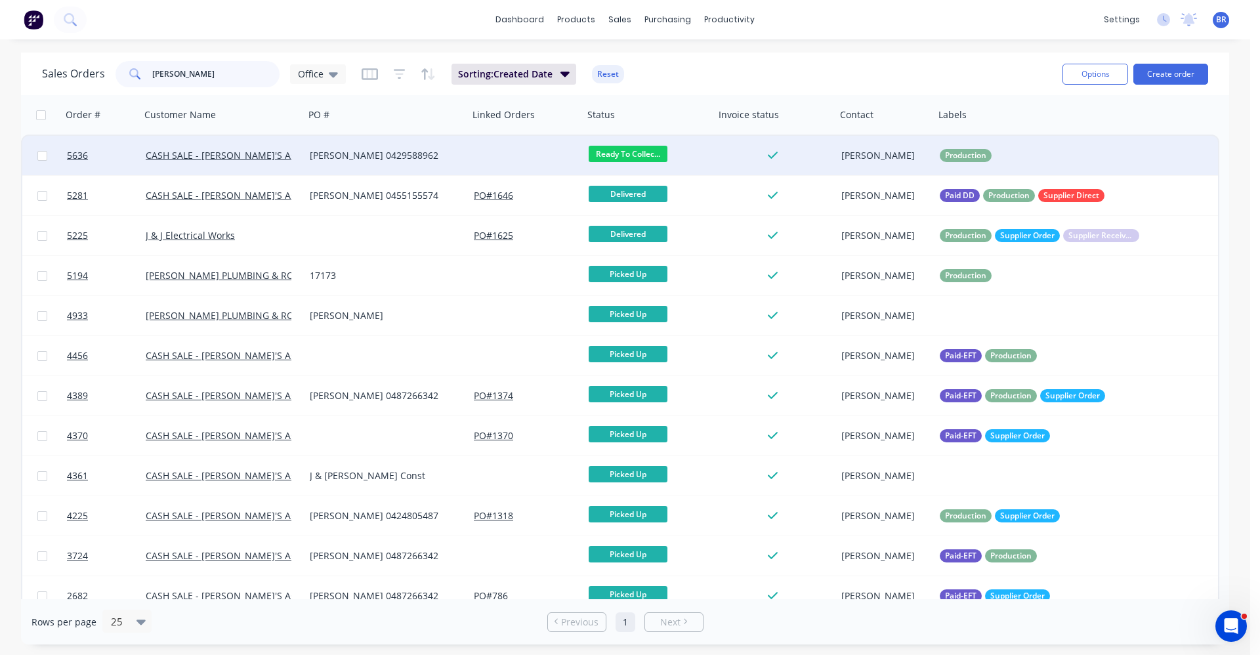
type input "[PERSON_NAME]"
click at [420, 154] on div "[PERSON_NAME] 0429588962" at bounding box center [383, 155] width 146 height 13
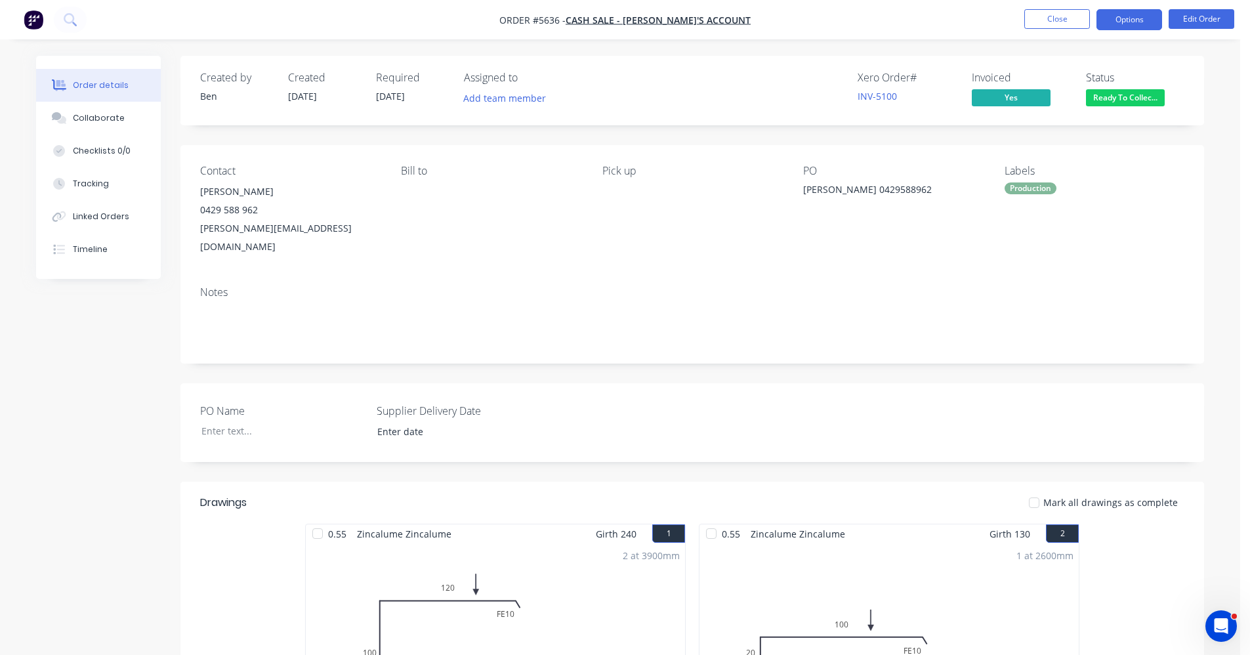
click at [1129, 14] on button "Options" at bounding box center [1129, 19] width 66 height 21
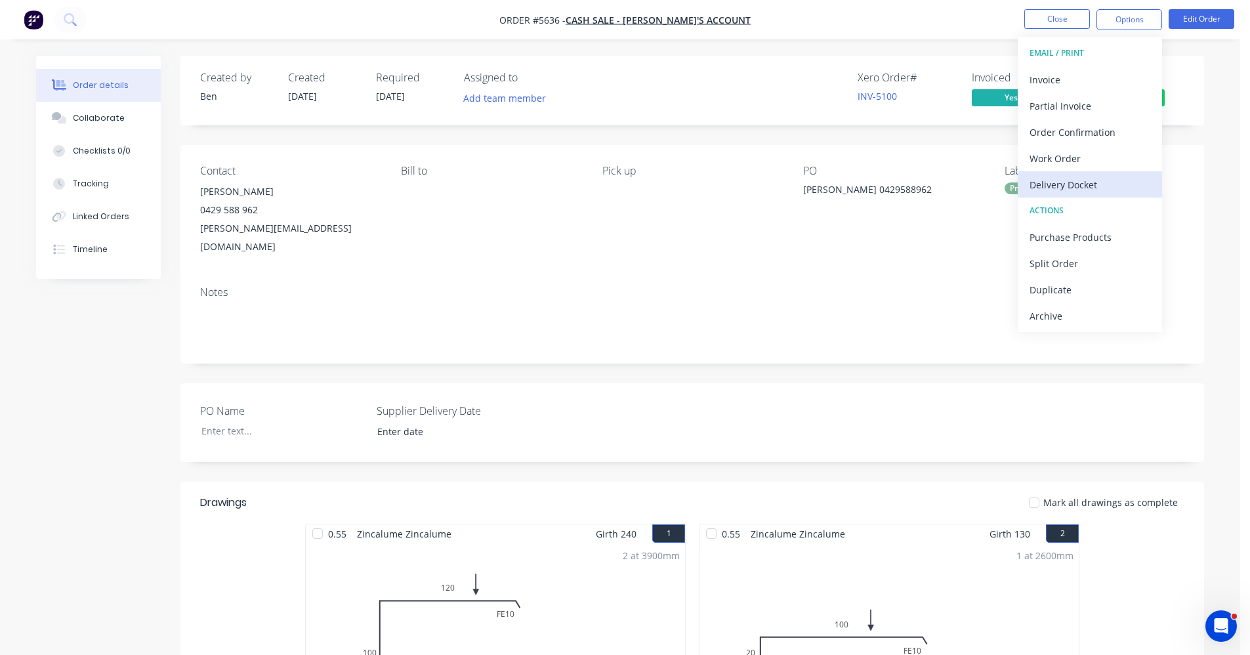
click at [1056, 190] on div "Delivery Docket" at bounding box center [1089, 184] width 121 height 19
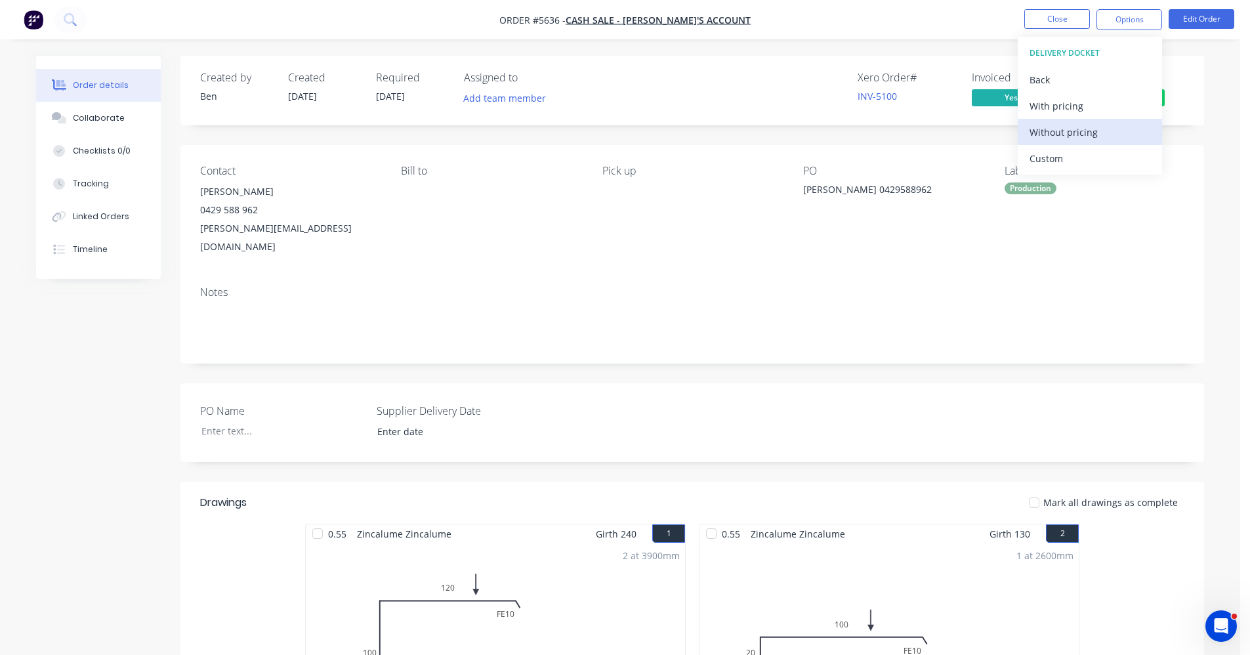
click at [1080, 133] on div "Without pricing" at bounding box center [1089, 132] width 121 height 19
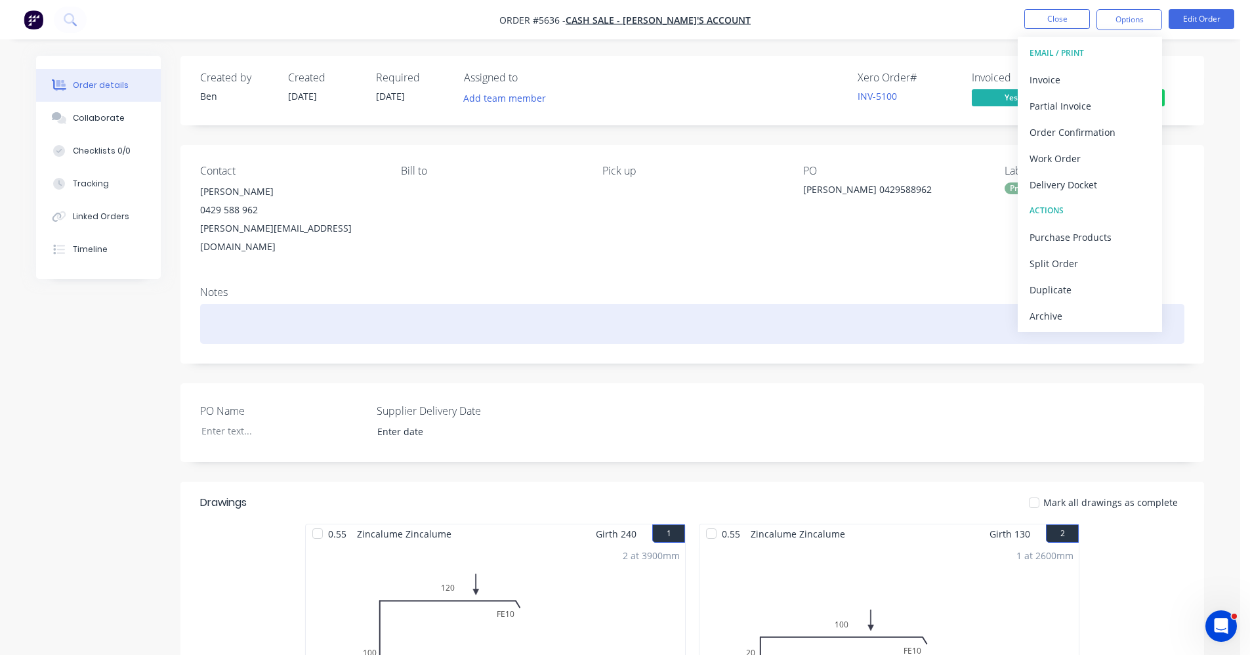
click at [651, 304] on div at bounding box center [692, 324] width 984 height 40
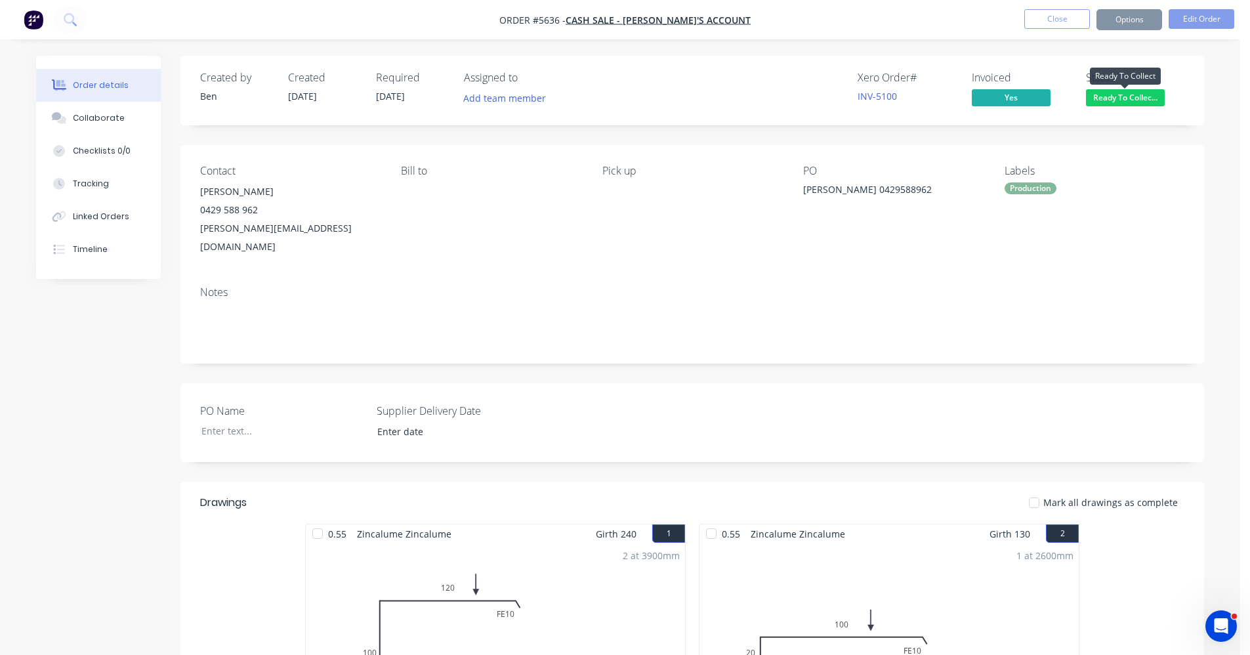
click at [1147, 97] on span "Ready To Collec..." at bounding box center [1125, 97] width 79 height 16
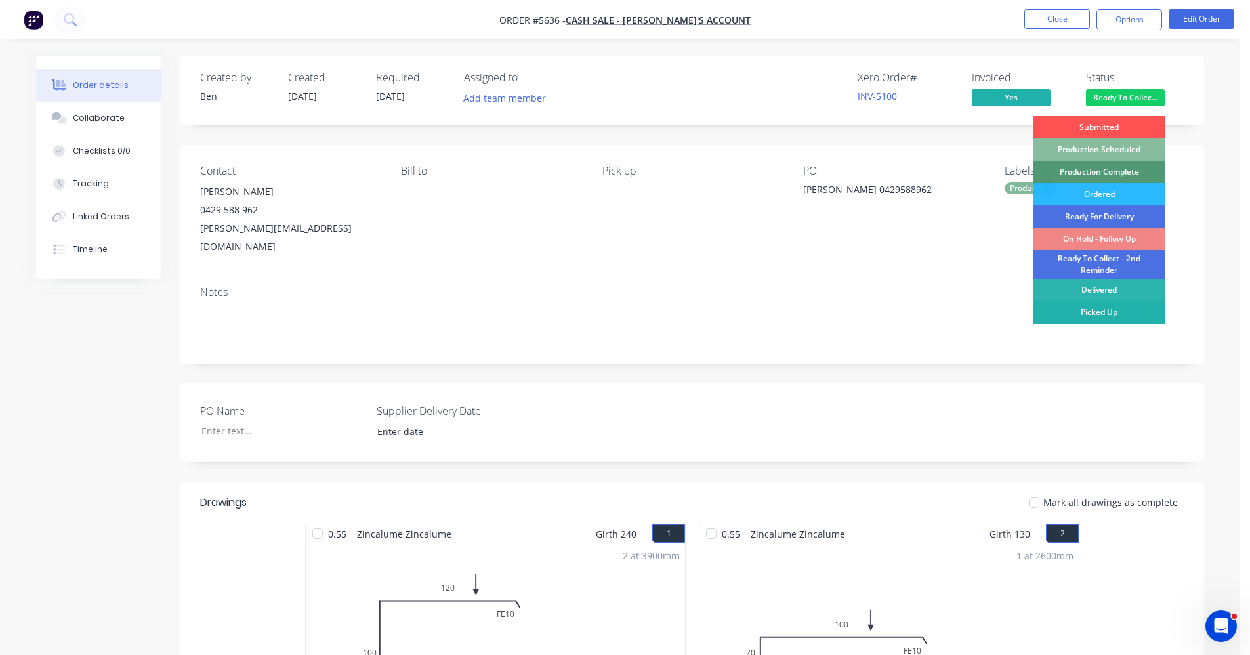
click at [1111, 312] on div "Picked Up" at bounding box center [1098, 312] width 131 height 22
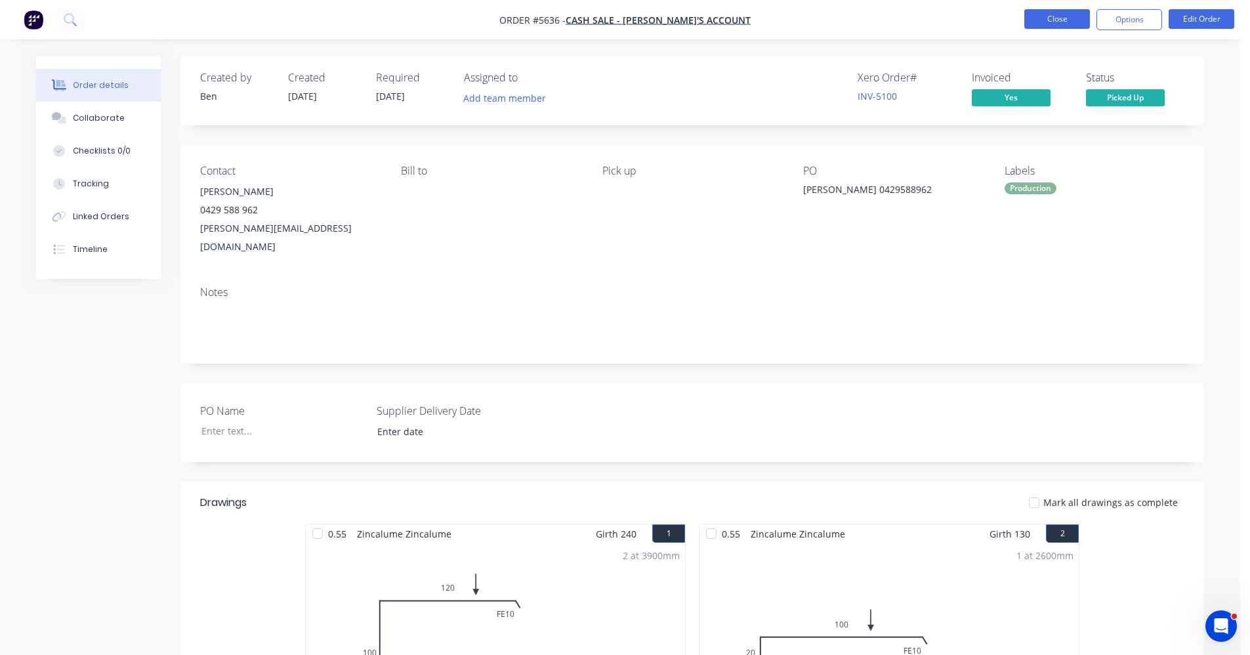
click at [1068, 24] on button "Close" at bounding box center [1057, 19] width 66 height 20
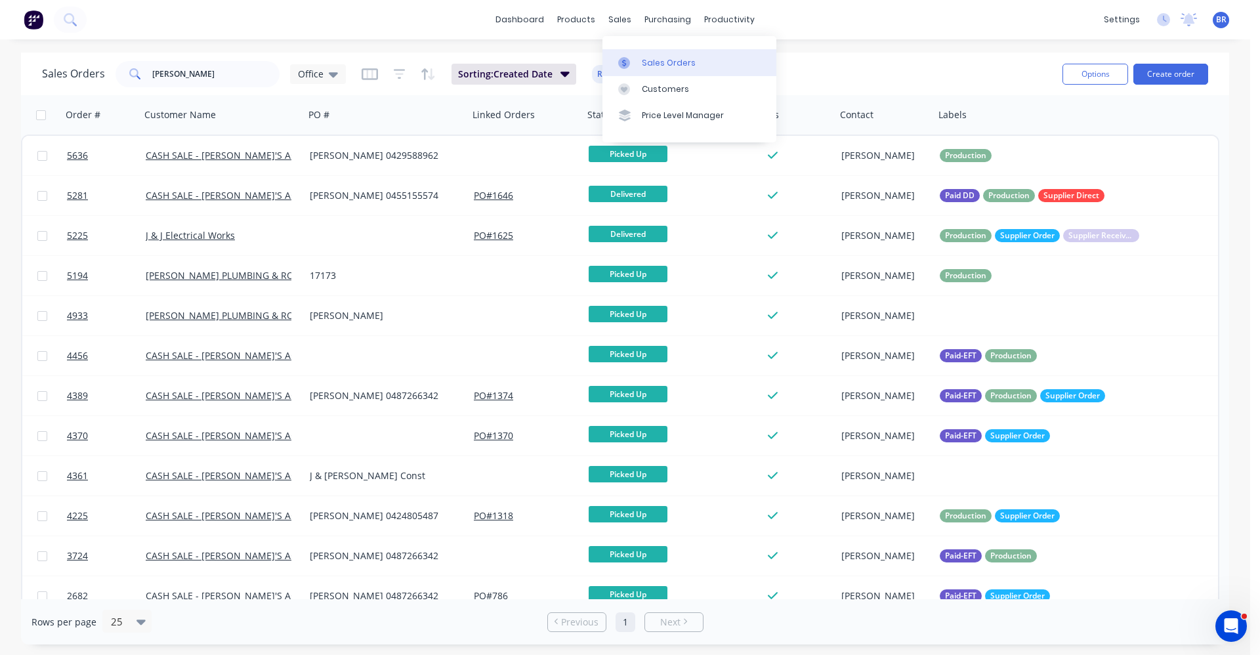
click at [657, 57] on div "Sales Orders" at bounding box center [669, 63] width 54 height 12
drag, startPoint x: 199, startPoint y: 78, endPoint x: 140, endPoint y: 78, distance: 59.0
click at [140, 78] on div "[PERSON_NAME]" at bounding box center [197, 74] width 164 height 26
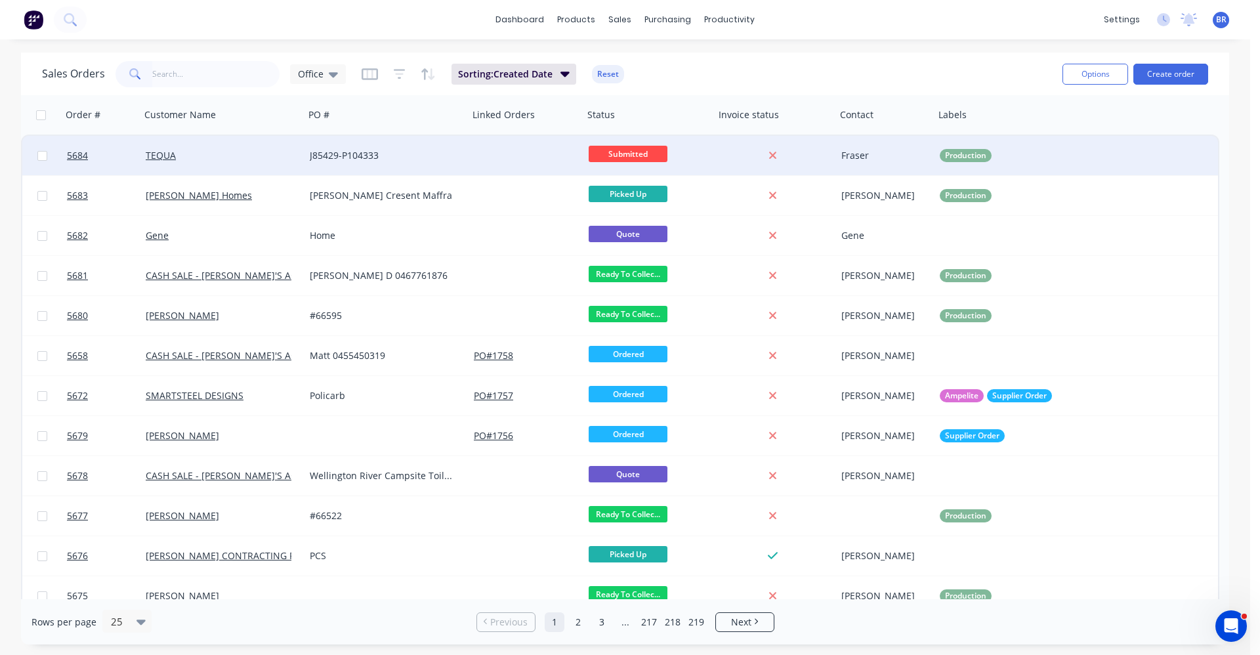
click at [427, 155] on div "J85429-P104333" at bounding box center [383, 155] width 146 height 13
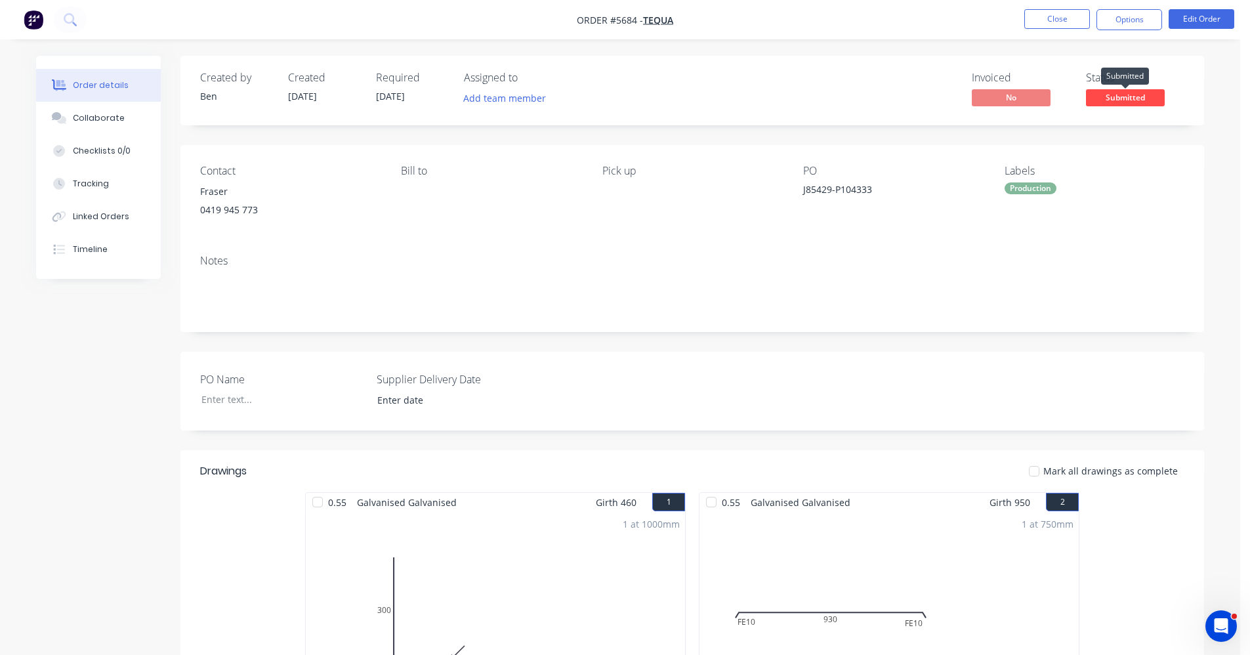
click at [1113, 94] on span "Submitted" at bounding box center [1125, 97] width 79 height 16
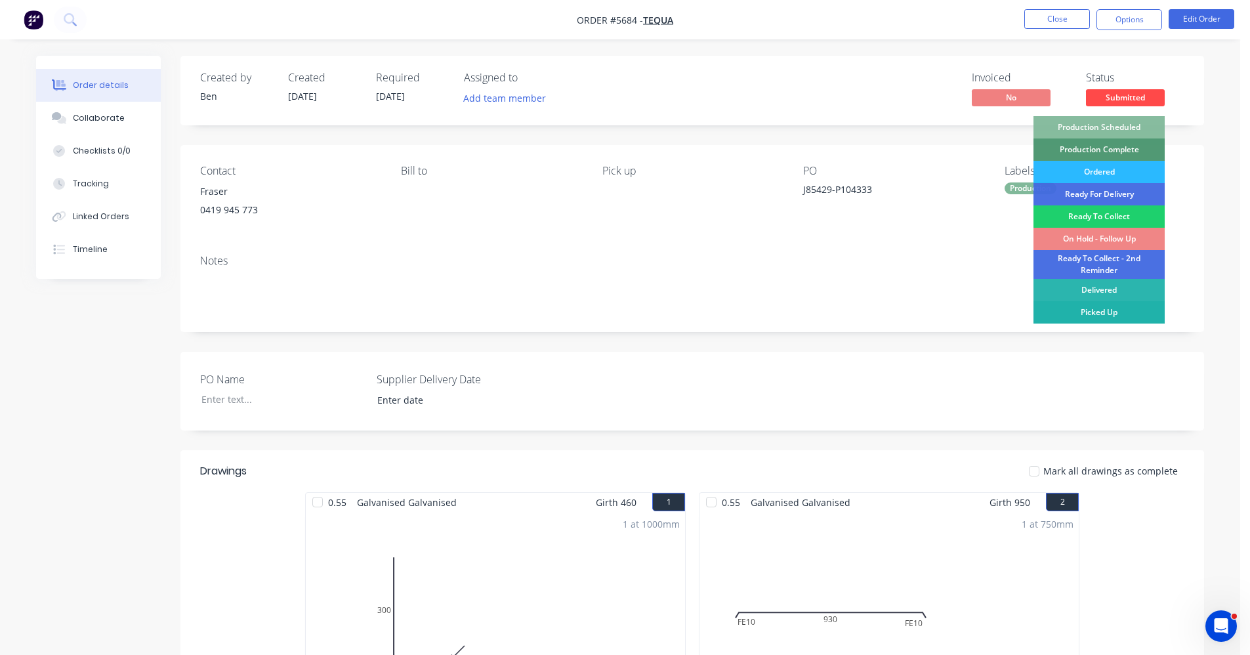
click at [1099, 316] on div "Picked Up" at bounding box center [1098, 312] width 131 height 22
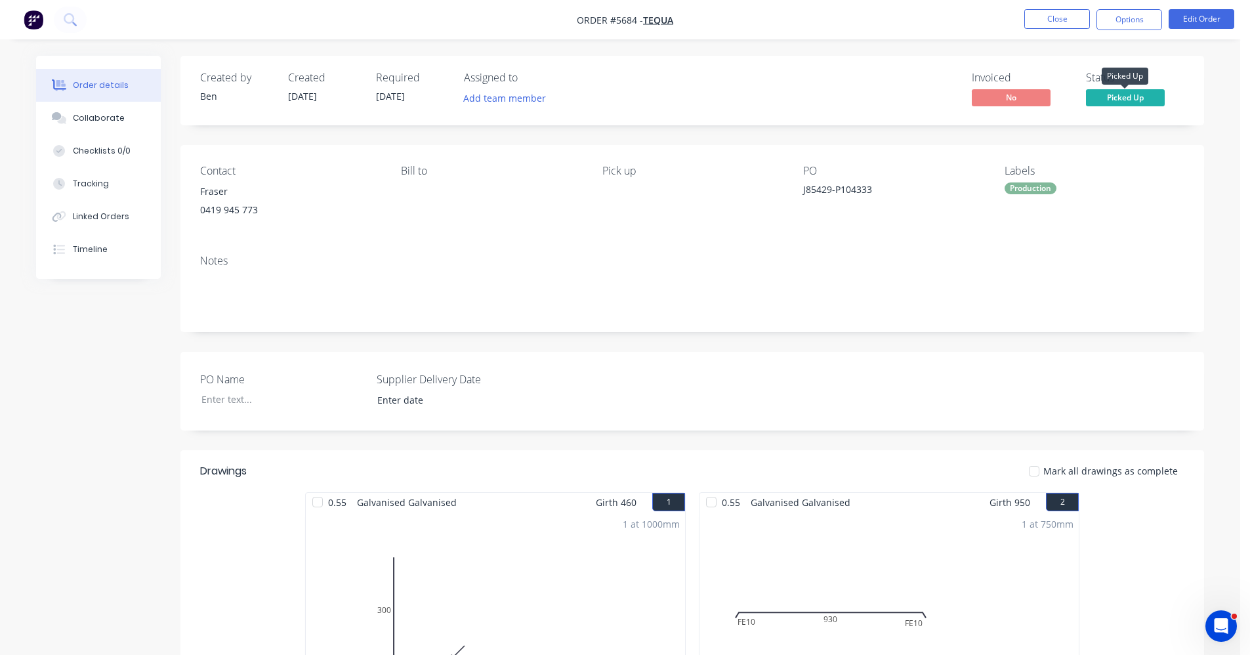
click at [1139, 98] on span "Picked Up" at bounding box center [1125, 97] width 79 height 16
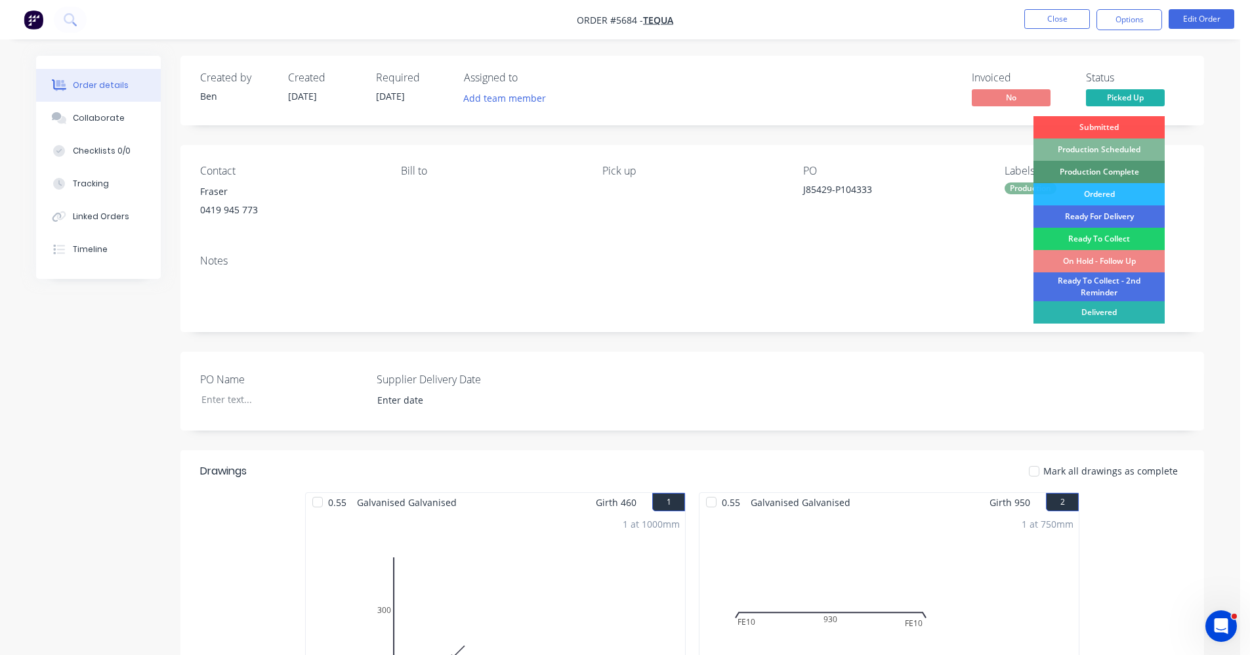
click at [1117, 152] on div "Production Scheduled" at bounding box center [1098, 149] width 131 height 22
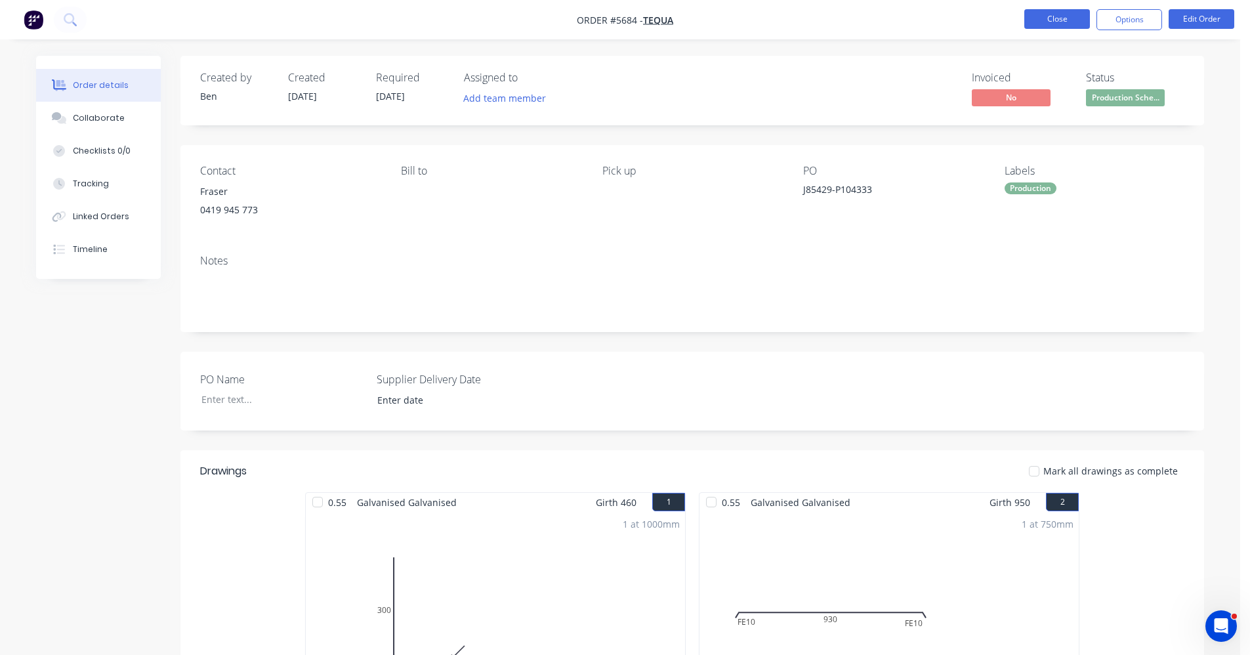
click at [1054, 22] on button "Close" at bounding box center [1057, 19] width 66 height 20
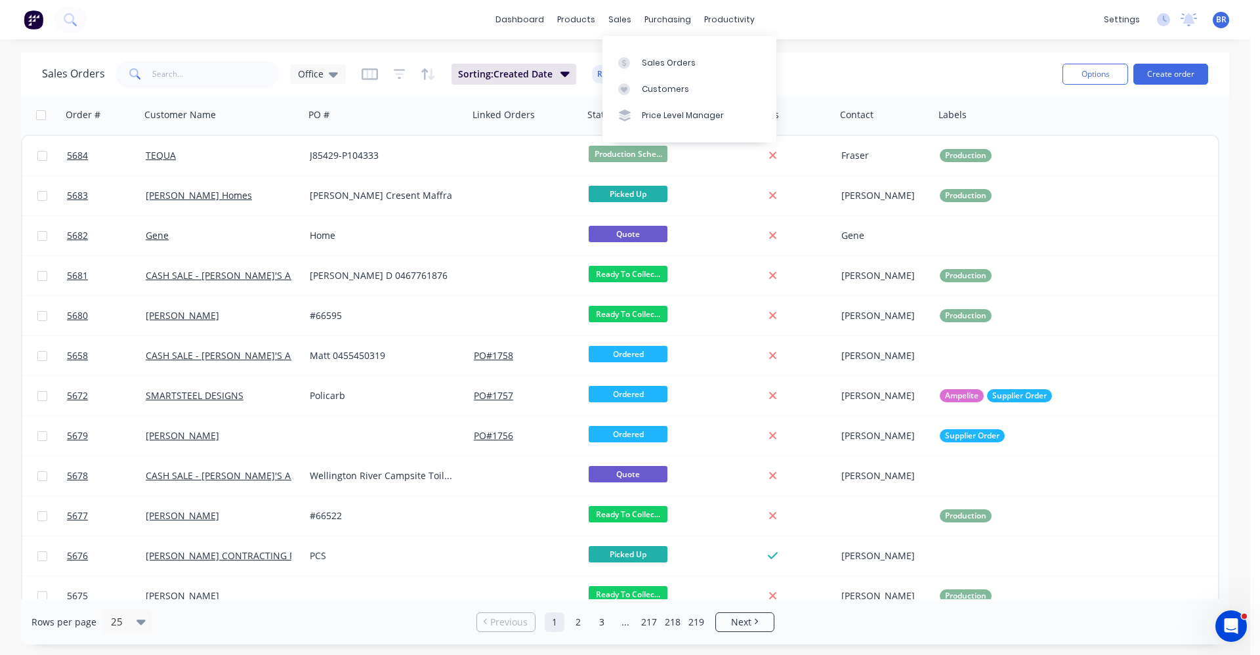
drag, startPoint x: 619, startPoint y: 21, endPoint x: 630, endPoint y: 35, distance: 17.8
click at [621, 24] on div "sales" at bounding box center [620, 20] width 36 height 20
drag, startPoint x: 390, startPoint y: 12, endPoint x: 575, endPoint y: 47, distance: 188.2
click at [407, 12] on div "dashboard products sales purchasing productivity dashboard products Product Cat…" at bounding box center [625, 19] width 1250 height 39
click at [621, 22] on div "sales" at bounding box center [620, 20] width 36 height 20
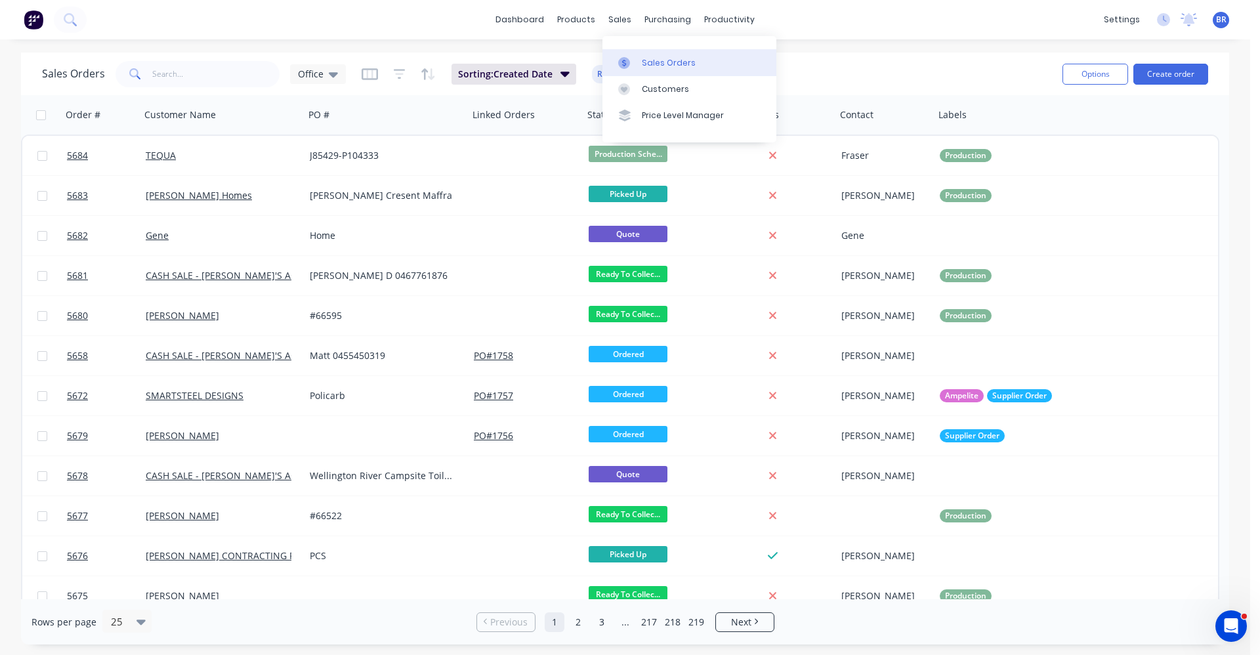
click at [663, 60] on div "Sales Orders" at bounding box center [669, 63] width 54 height 12
click at [1180, 77] on button "Create order" at bounding box center [1170, 74] width 75 height 21
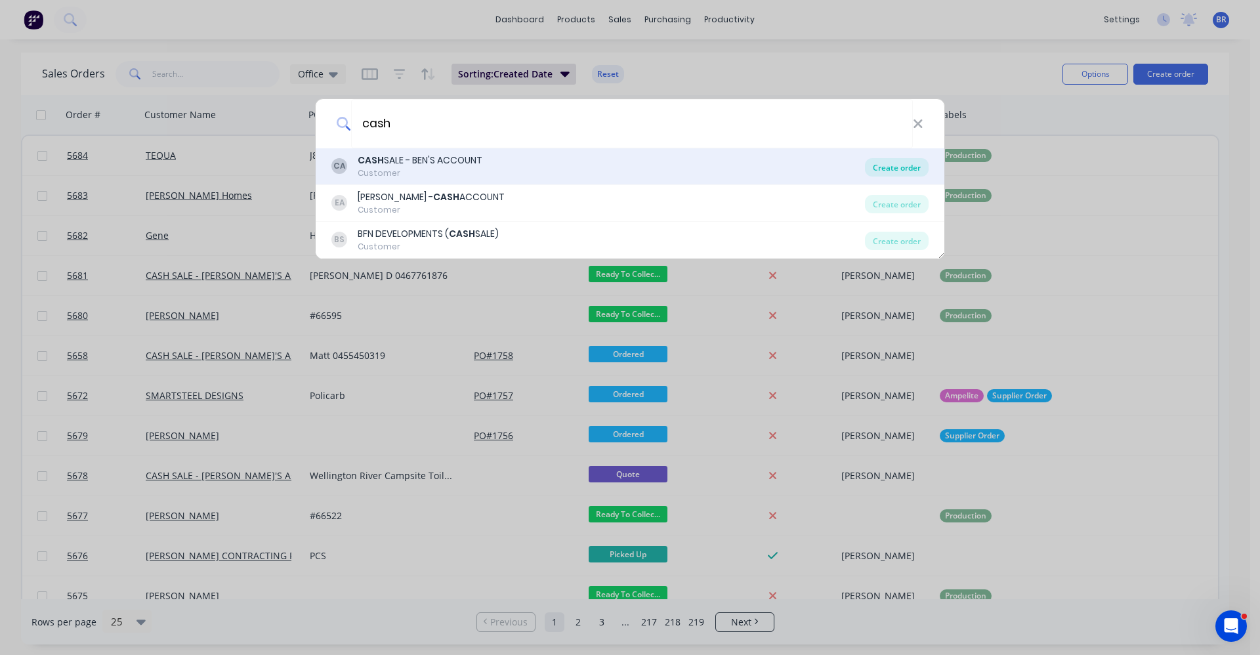
type input "cash"
click at [903, 165] on div "Create order" at bounding box center [897, 167] width 64 height 18
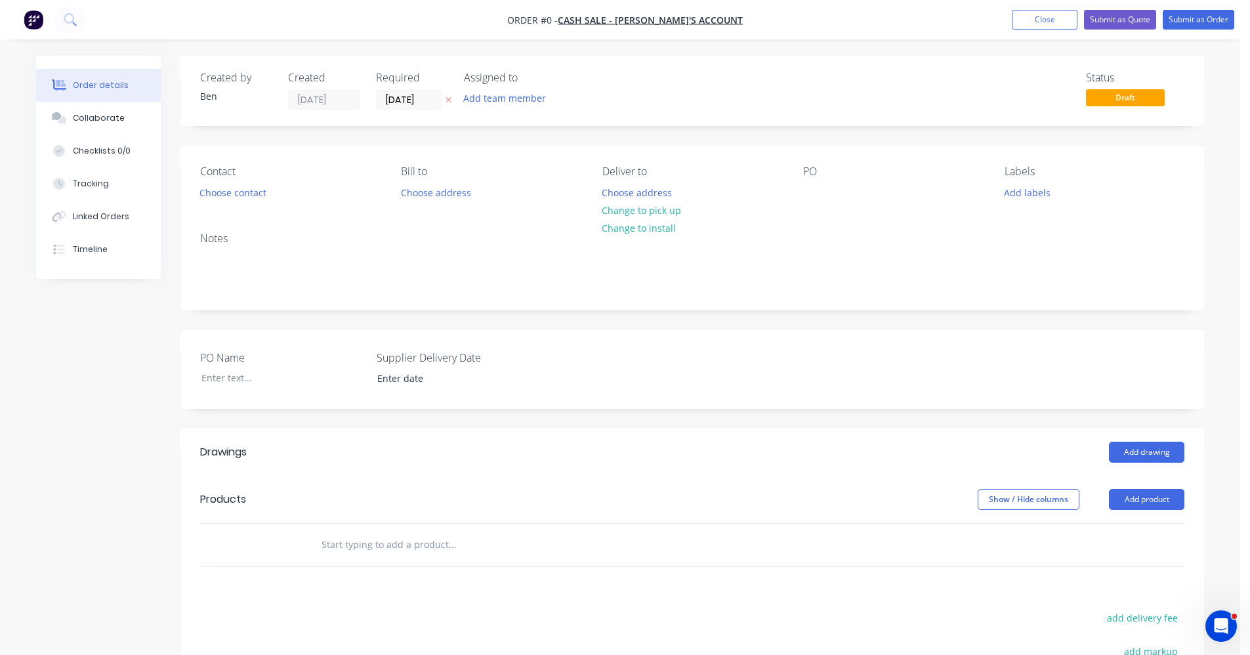
click at [365, 550] on input "text" at bounding box center [452, 544] width 262 height 26
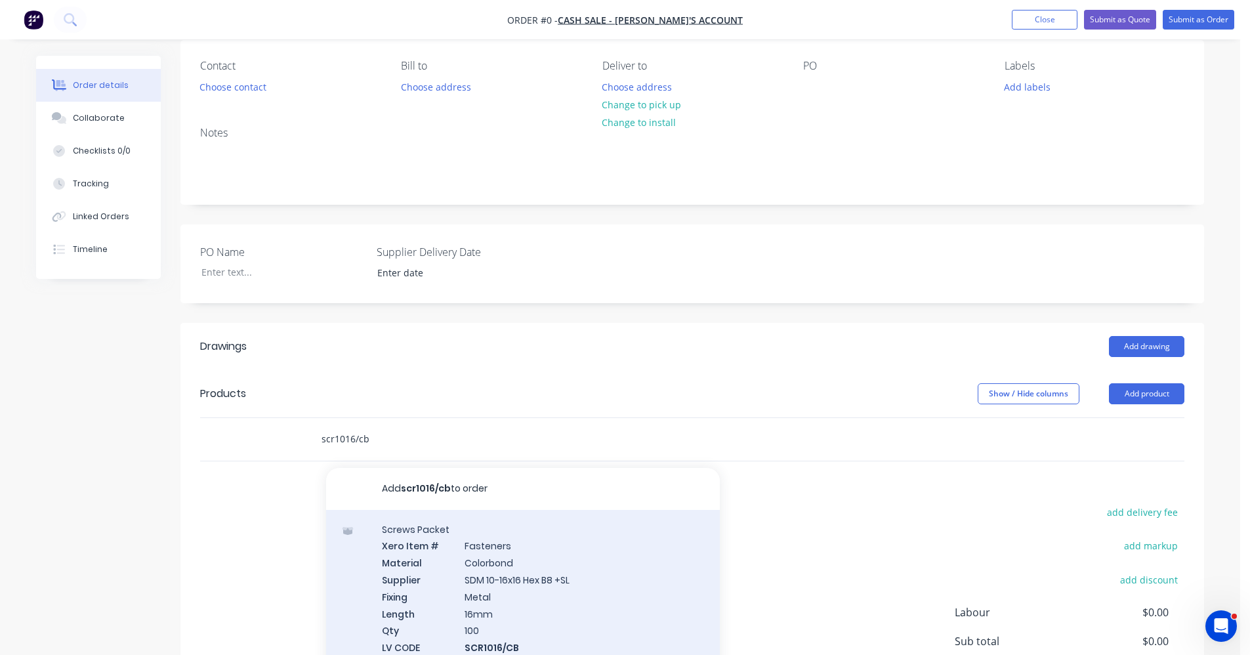
scroll to position [247, 0]
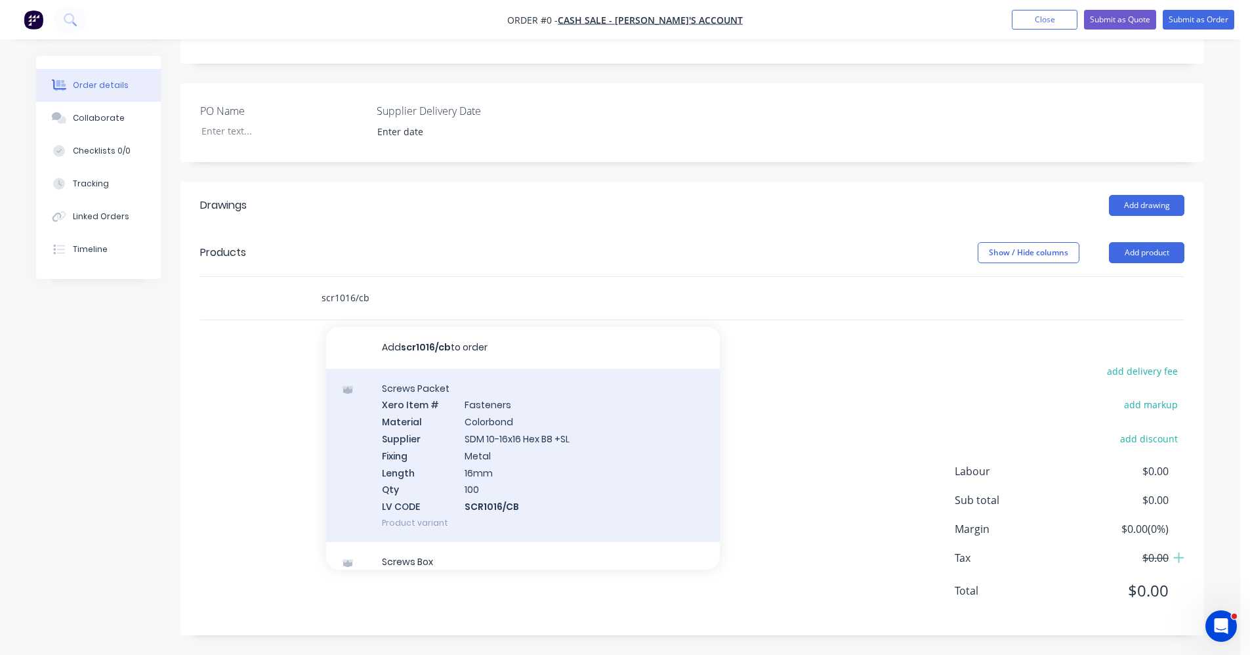
type input "scr1016/cb"
click at [558, 480] on div "Screws Packet Xero Item # Fasteners Material Colorbond Supplier SDM 10-16x16 He…" at bounding box center [523, 455] width 394 height 173
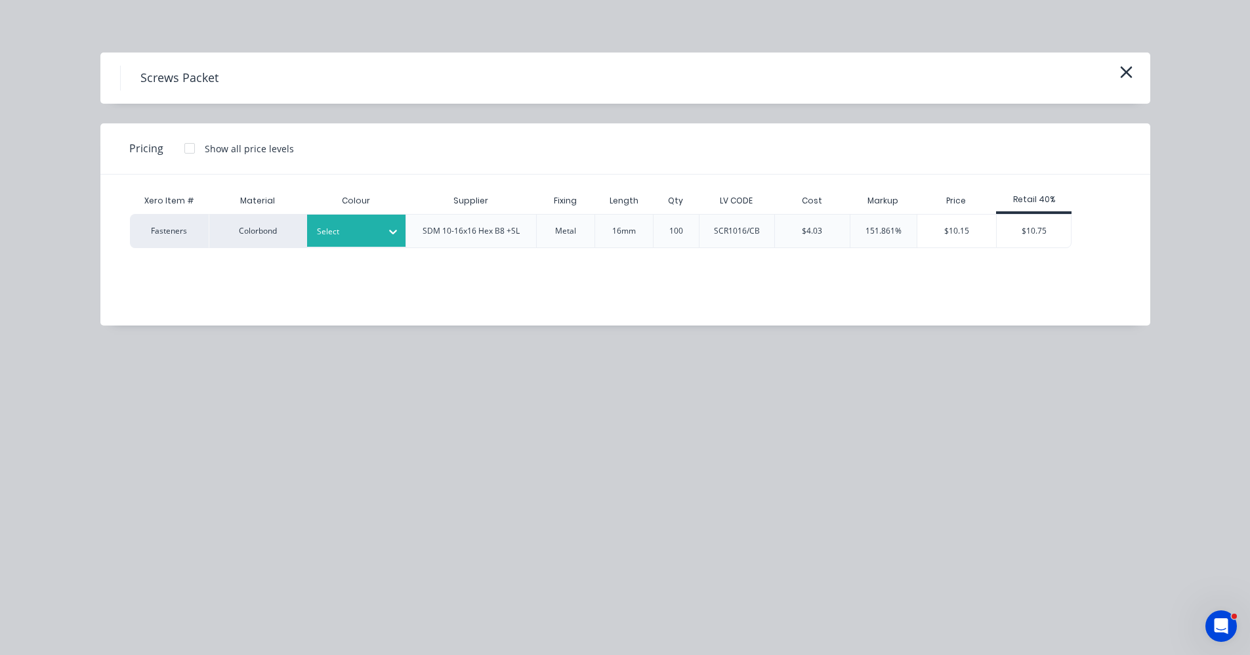
drag, startPoint x: 327, startPoint y: 247, endPoint x: 334, endPoint y: 246, distance: 7.3
click at [333, 246] on div "Select" at bounding box center [356, 231] width 98 height 34
click at [340, 238] on div at bounding box center [346, 231] width 59 height 14
drag, startPoint x: 363, startPoint y: 438, endPoint x: 513, endPoint y: 385, distance: 159.3
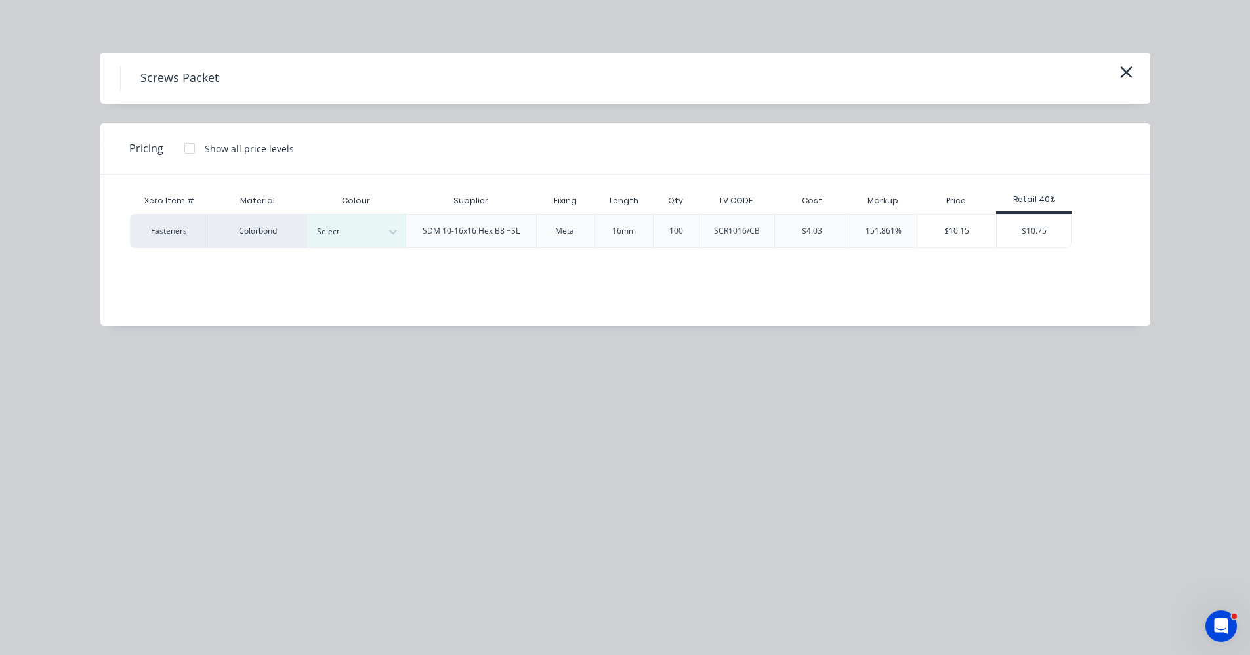
click at [164, 583] on div "Woodland Grey" at bounding box center [82, 595] width 164 height 24
drag, startPoint x: 1036, startPoint y: 221, endPoint x: 1059, endPoint y: 265, distance: 49.6
click at [1037, 222] on div "$10.75" at bounding box center [1033, 231] width 74 height 33
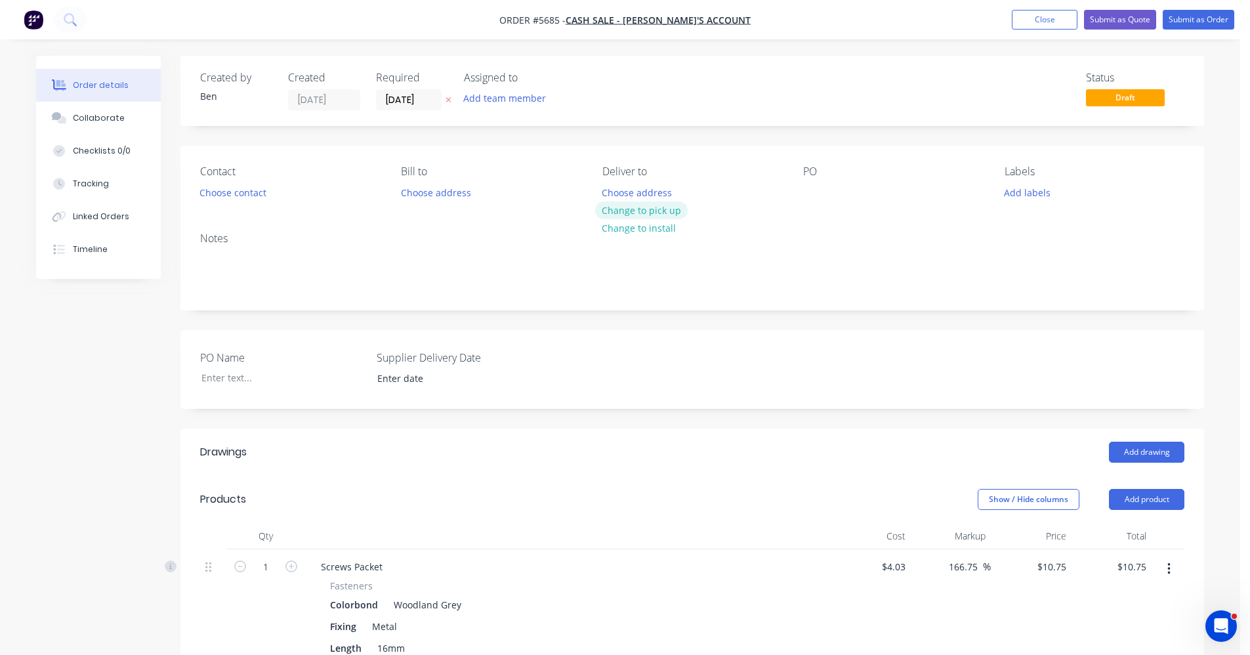
click at [628, 212] on button "Change to pick up" at bounding box center [641, 210] width 93 height 18
click at [1203, 21] on button "Submit as Order" at bounding box center [1198, 20] width 72 height 20
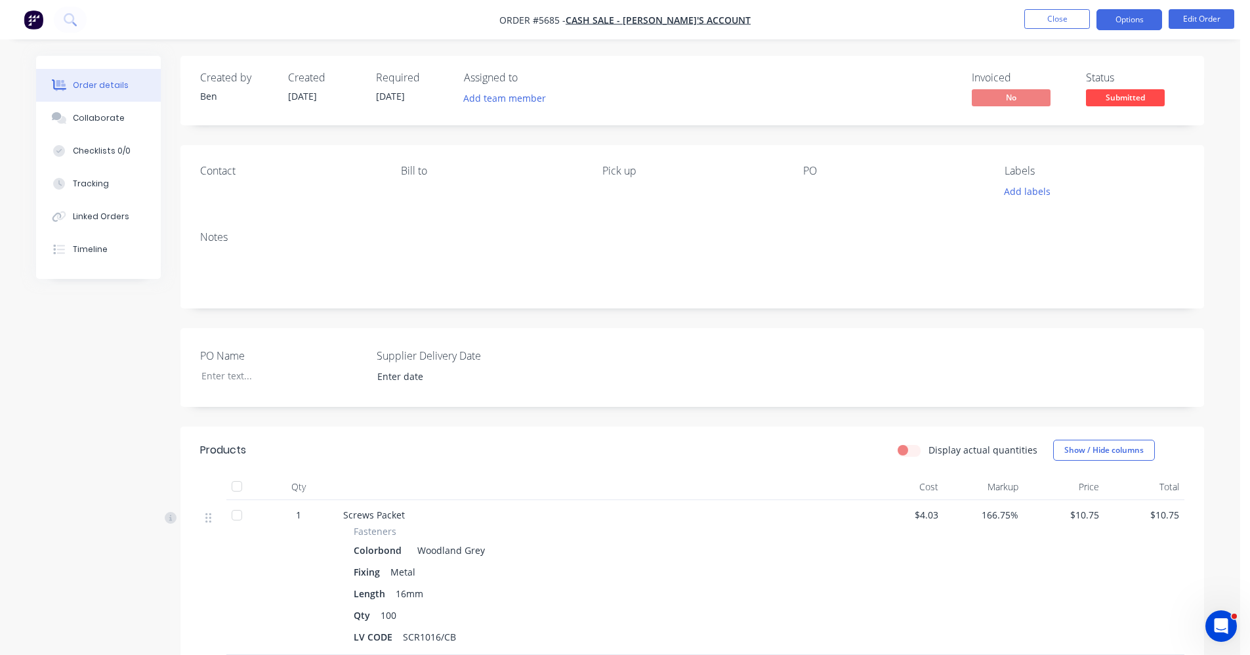
click at [1123, 22] on button "Options" at bounding box center [1129, 19] width 66 height 21
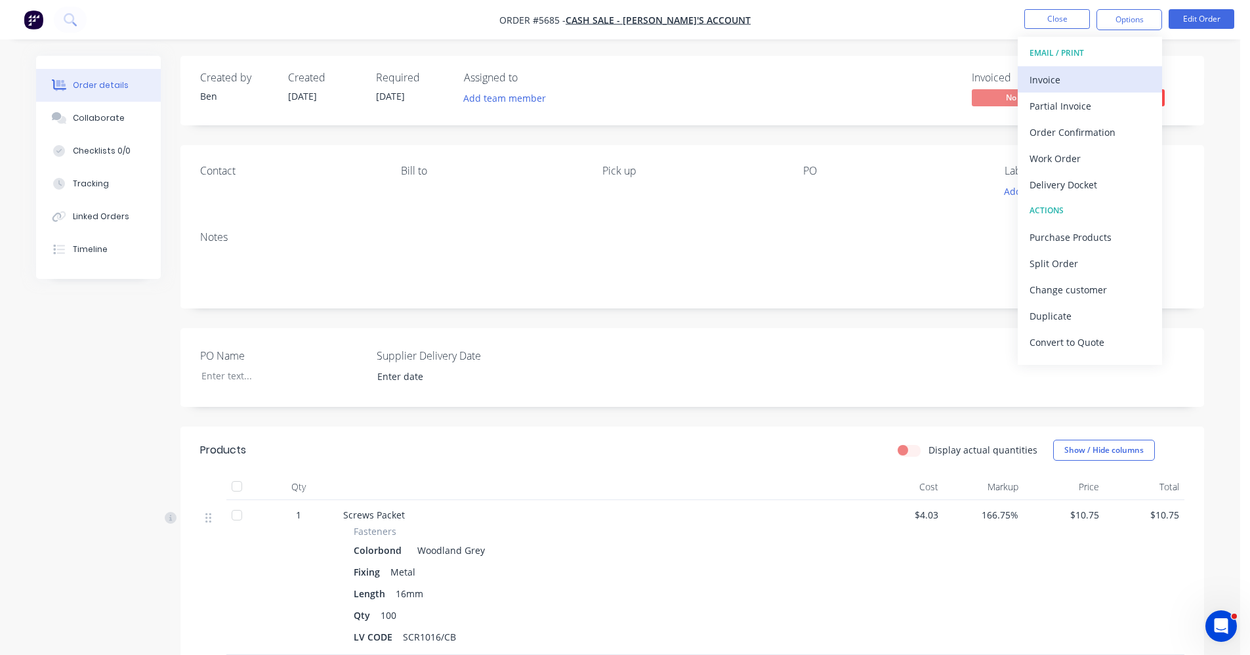
click at [1071, 83] on div "Invoice" at bounding box center [1089, 79] width 121 height 19
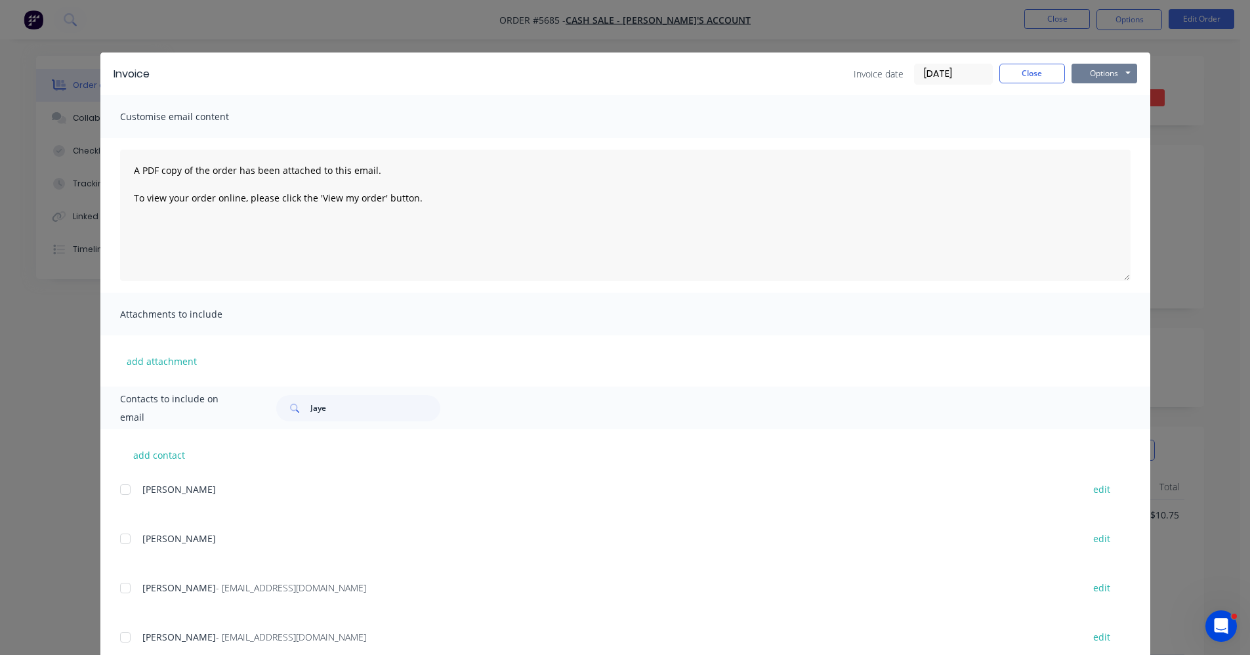
click at [1109, 79] on button "Options" at bounding box center [1104, 74] width 66 height 20
click at [1103, 121] on button "Print" at bounding box center [1113, 119] width 84 height 22
click at [1031, 77] on button "Close" at bounding box center [1032, 74] width 66 height 20
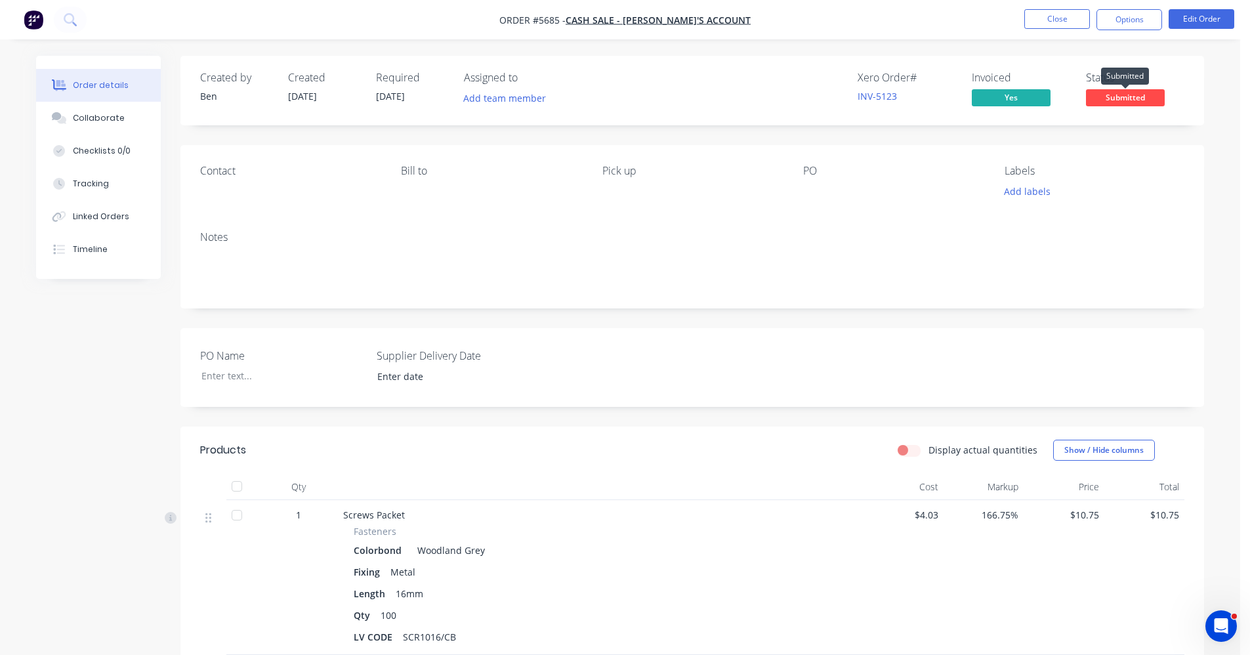
click at [1122, 99] on span "Submitted" at bounding box center [1125, 97] width 79 height 16
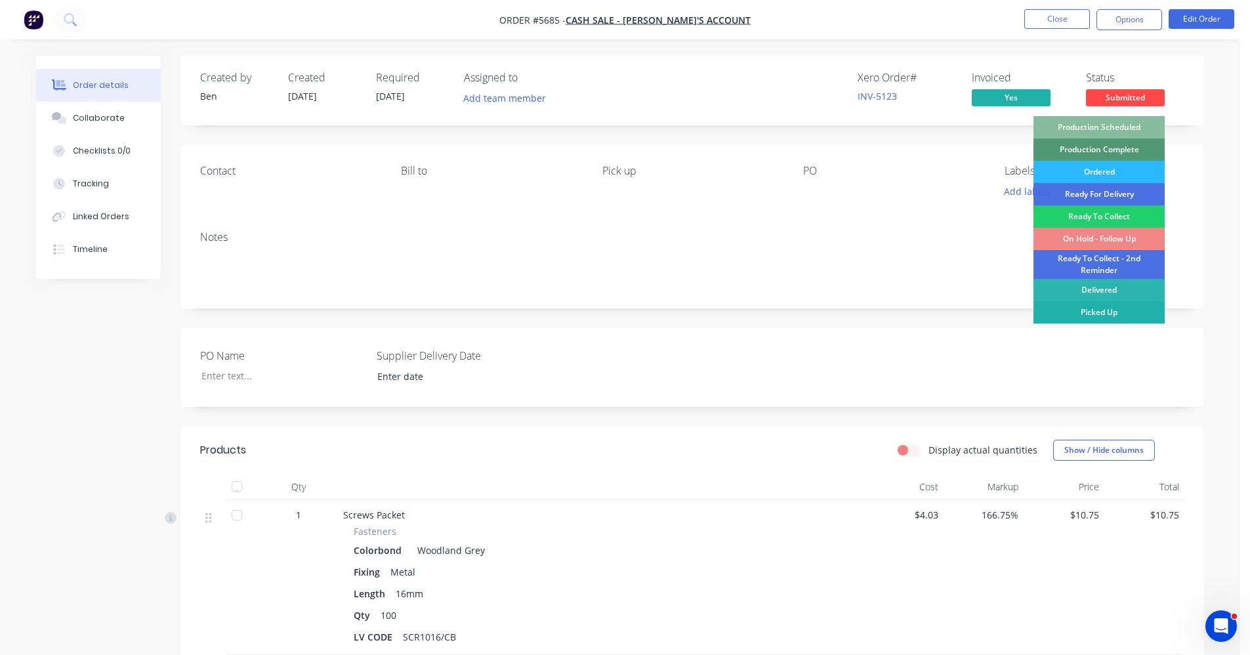
click at [1124, 317] on div "Picked Up" at bounding box center [1098, 312] width 131 height 22
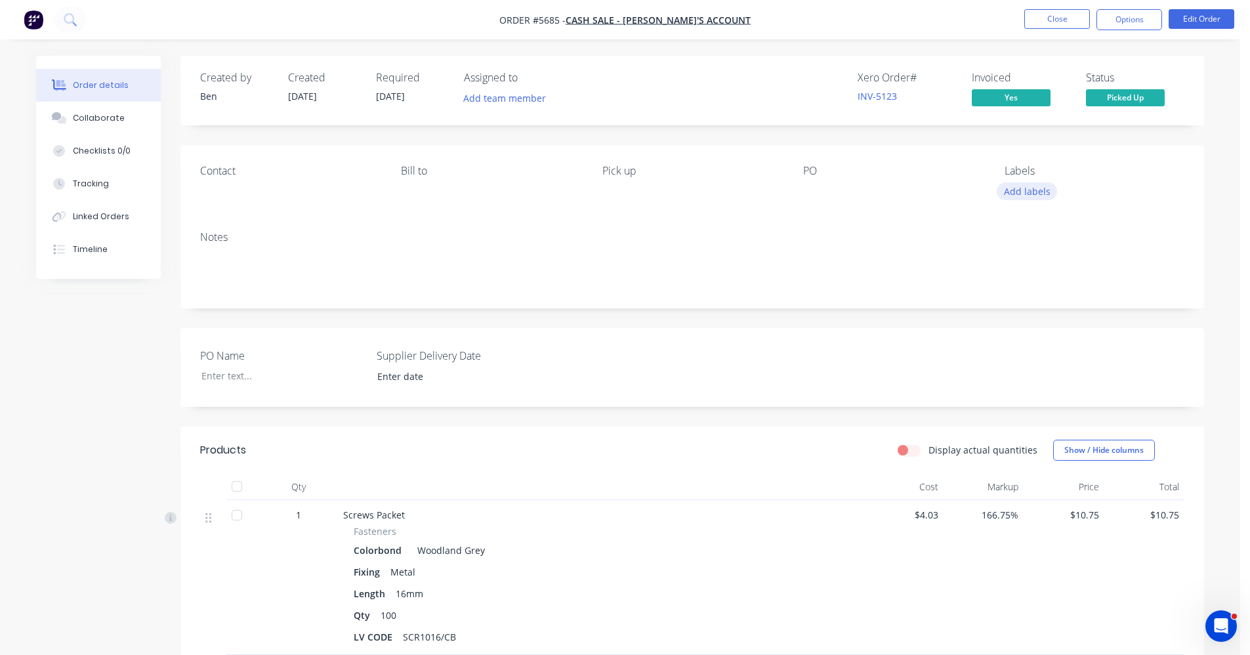
click at [1029, 189] on button "Add labels" at bounding box center [1026, 191] width 60 height 18
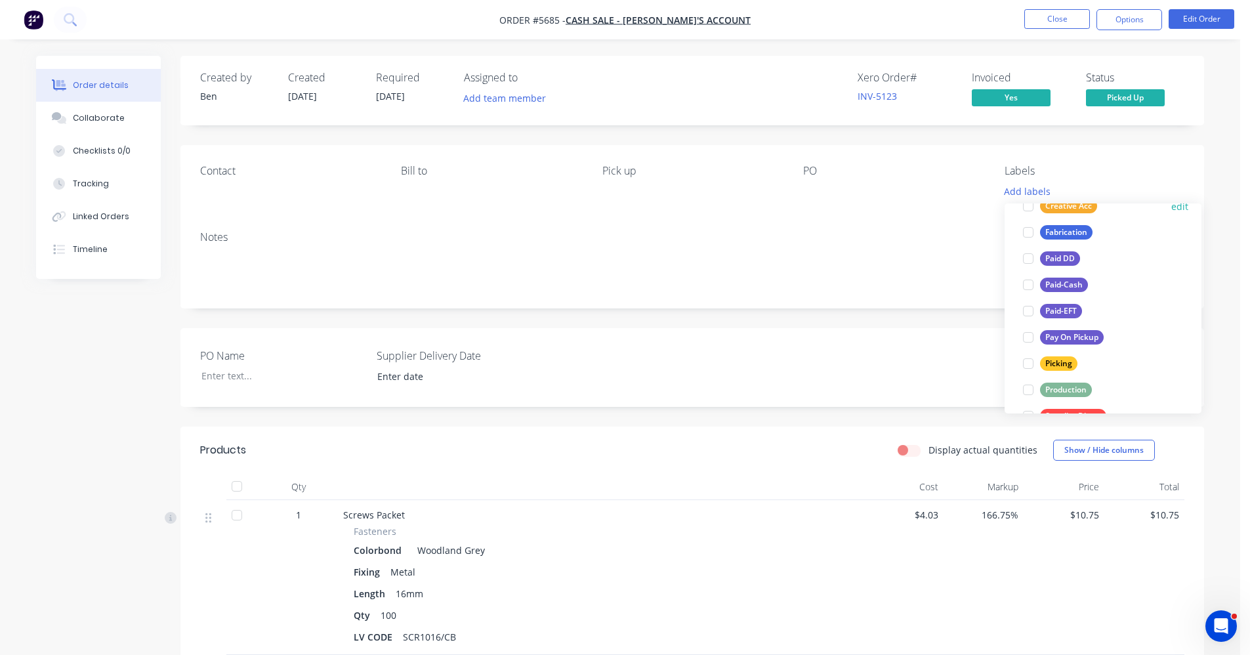
scroll to position [131, 0]
click at [1063, 306] on div "Paid-EFT" at bounding box center [1061, 308] width 42 height 14
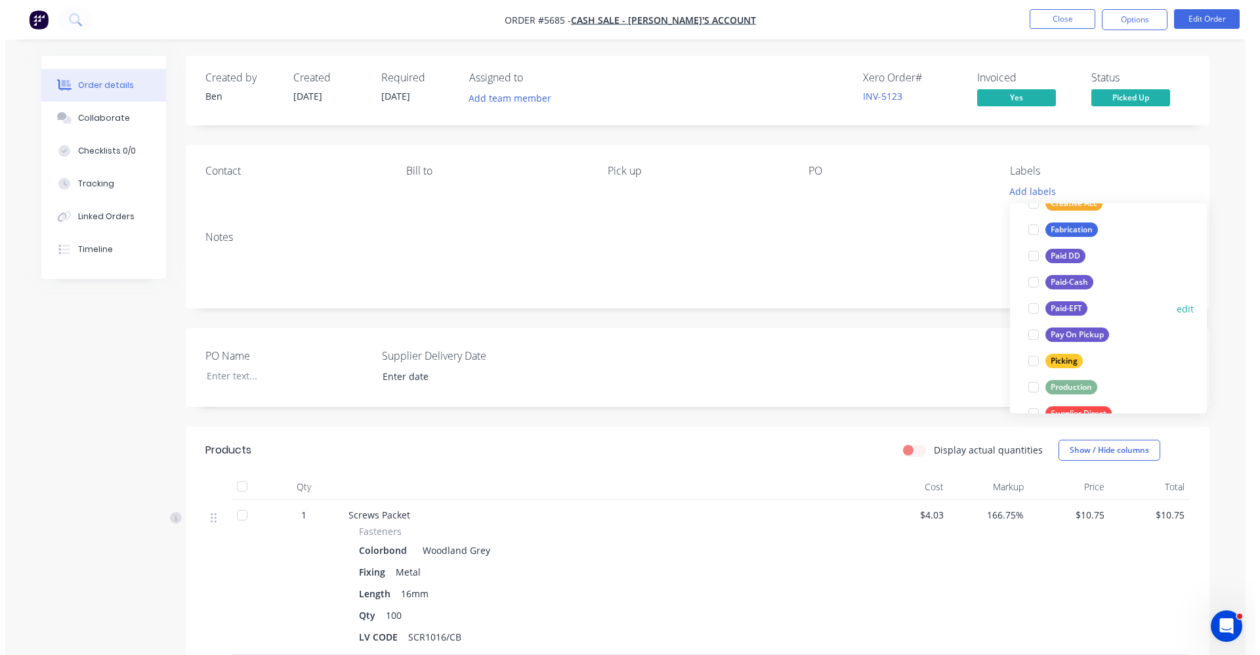
scroll to position [0, 0]
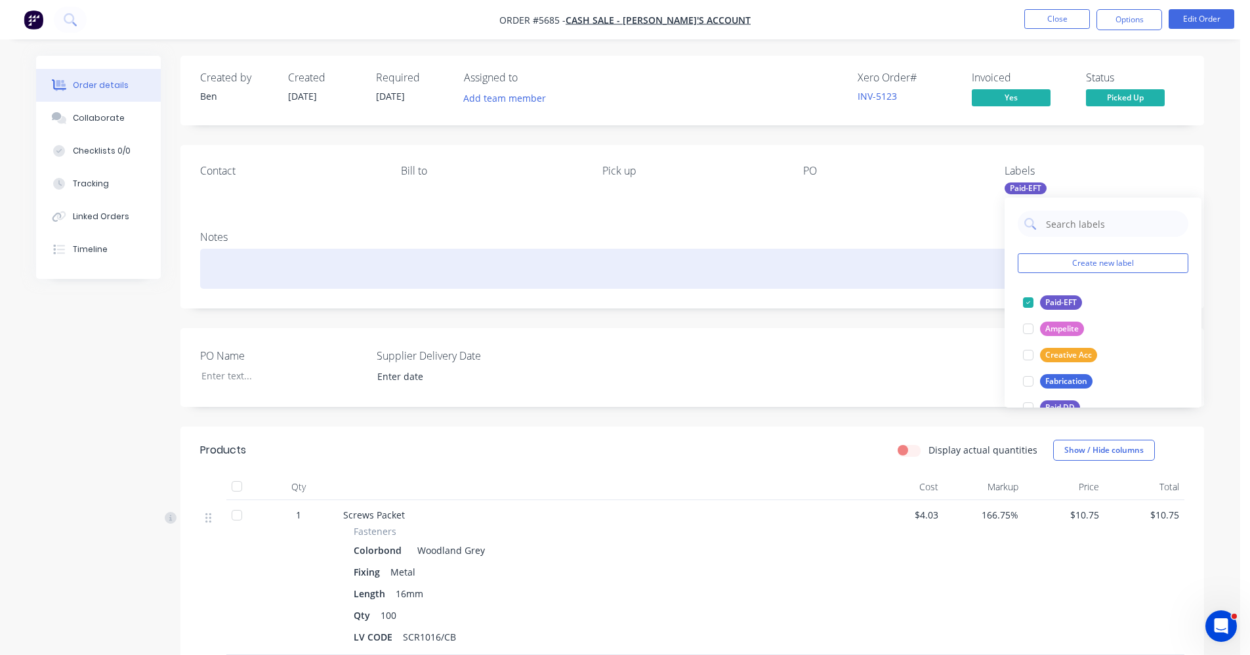
drag, startPoint x: 893, startPoint y: 254, endPoint x: 902, endPoint y: 255, distance: 9.3
click at [898, 255] on div at bounding box center [692, 269] width 984 height 40
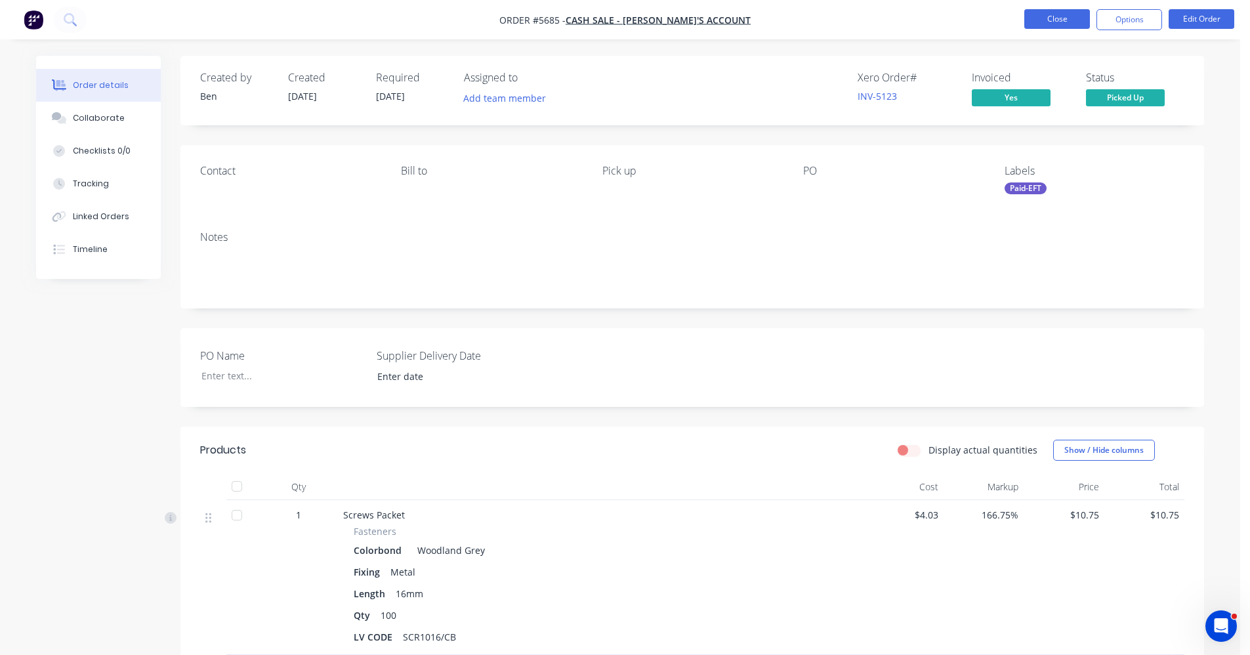
click at [1057, 16] on button "Close" at bounding box center [1057, 19] width 66 height 20
